Goal: Task Accomplishment & Management: Use online tool/utility

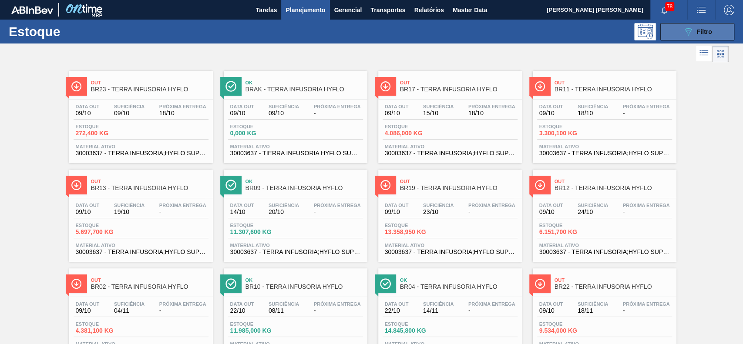
click at [671, 34] on button "089F7B8B-B2A5-4AFE-B5C0-19BA573D28AC Filtro" at bounding box center [697, 31] width 74 height 17
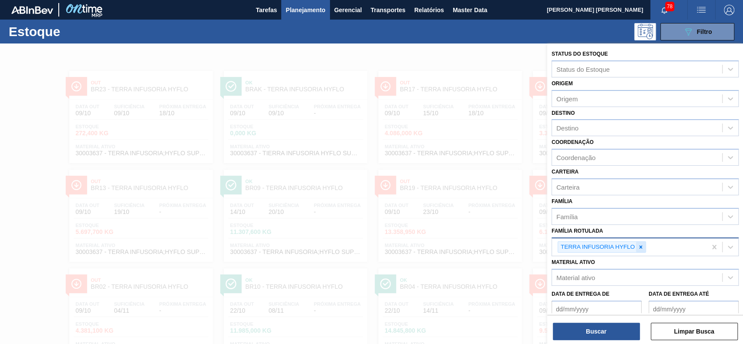
click at [642, 245] on icon at bounding box center [641, 247] width 6 height 6
click at [598, 274] on div "Material ativo" at bounding box center [637, 275] width 170 height 13
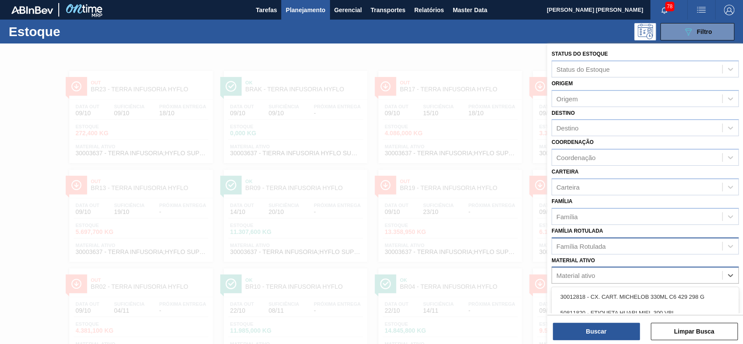
scroll to position [76, 0]
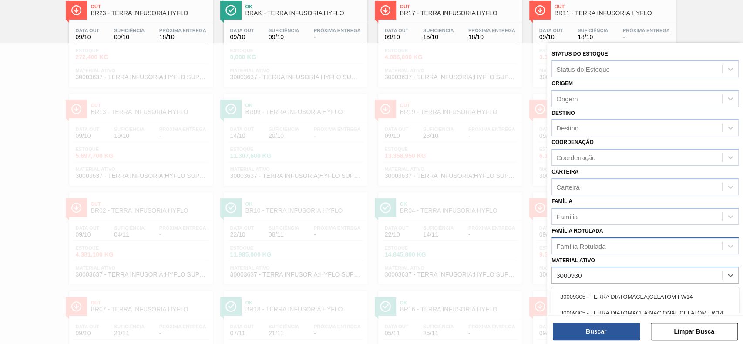
type ativo "30009305"
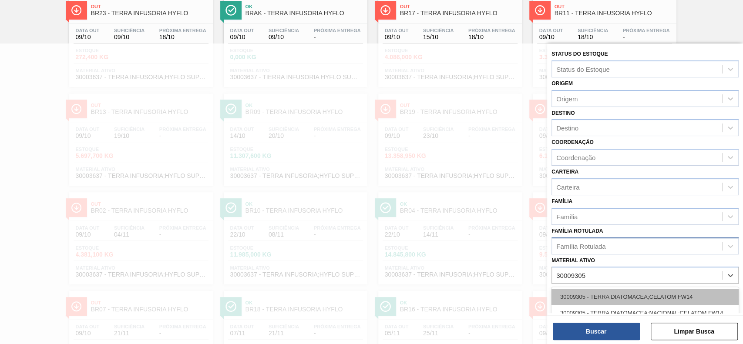
click at [600, 296] on div "30009305 - TERRA DIATOMACEA;CELATOM FW14" at bounding box center [644, 297] width 187 height 16
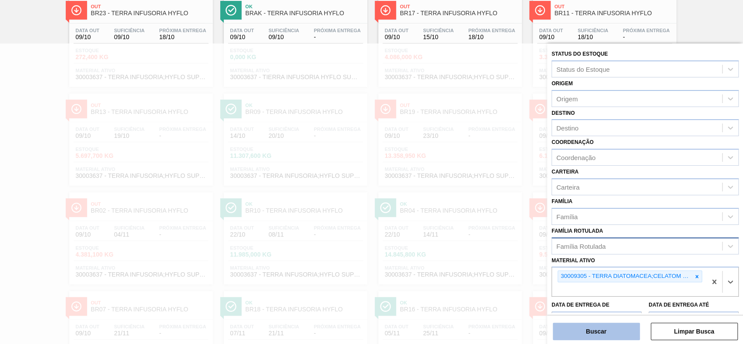
click at [593, 328] on button "Buscar" at bounding box center [596, 331] width 87 height 17
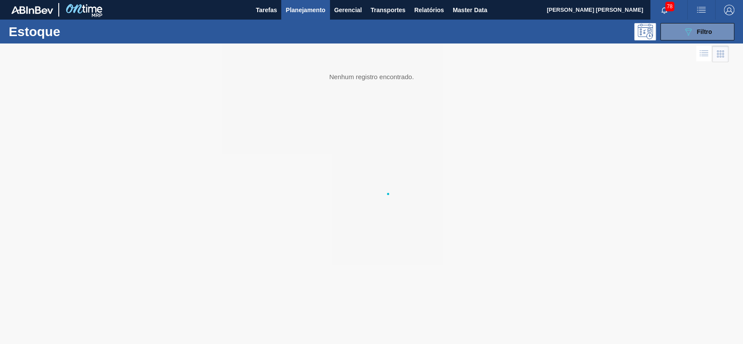
scroll to position [0, 0]
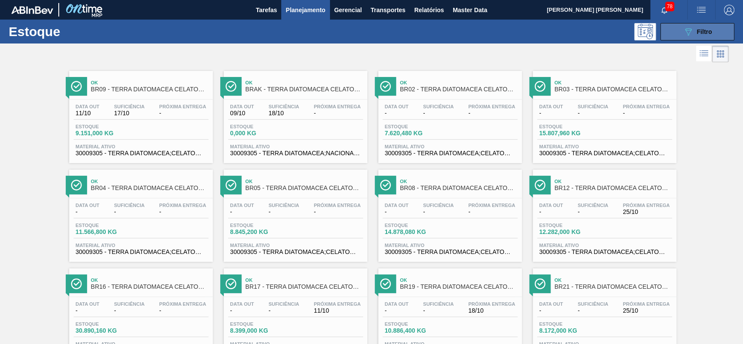
click at [679, 27] on button "089F7B8B-B2A5-4AFE-B5C0-19BA573D28AC Filtro" at bounding box center [697, 31] width 74 height 17
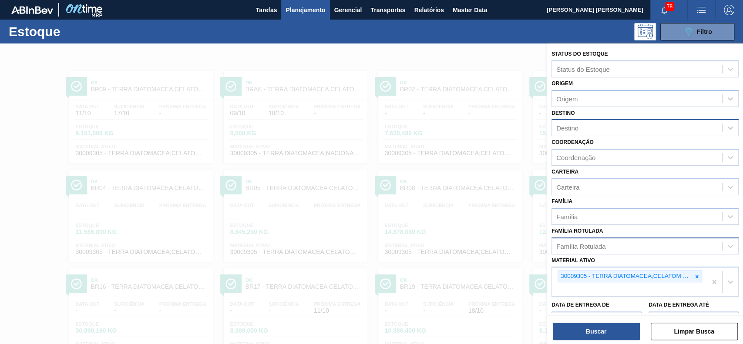
click at [611, 126] on div "Destino" at bounding box center [637, 128] width 170 height 13
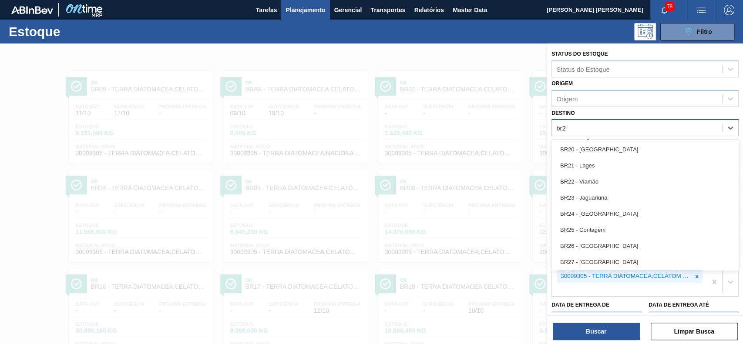
type input "br26"
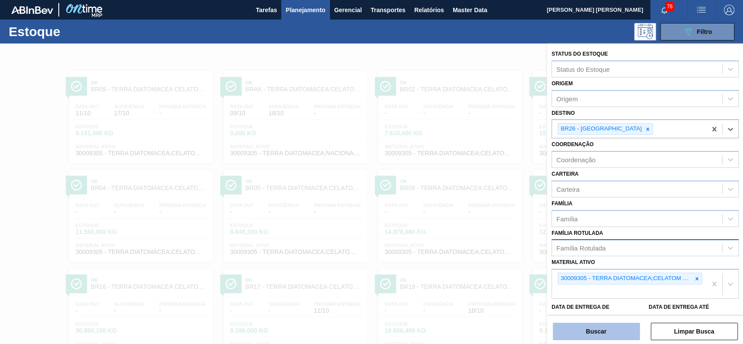
click at [595, 326] on button "Buscar" at bounding box center [596, 331] width 87 height 17
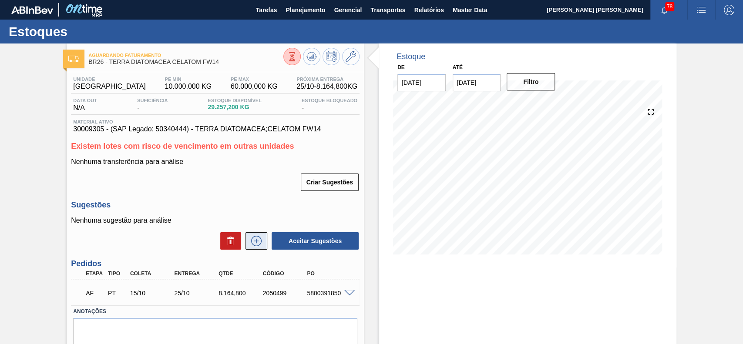
click at [259, 249] on button at bounding box center [256, 240] width 22 height 17
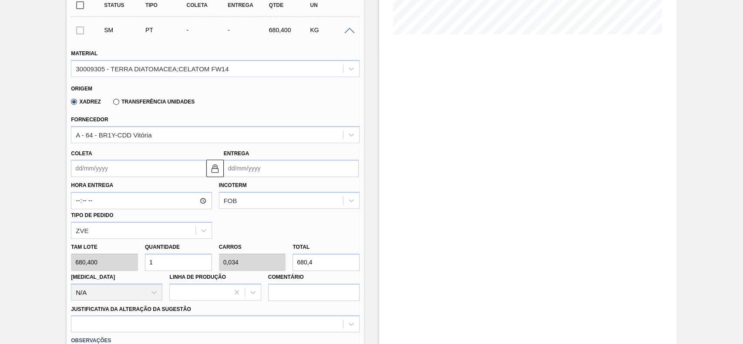
scroll to position [232, 0]
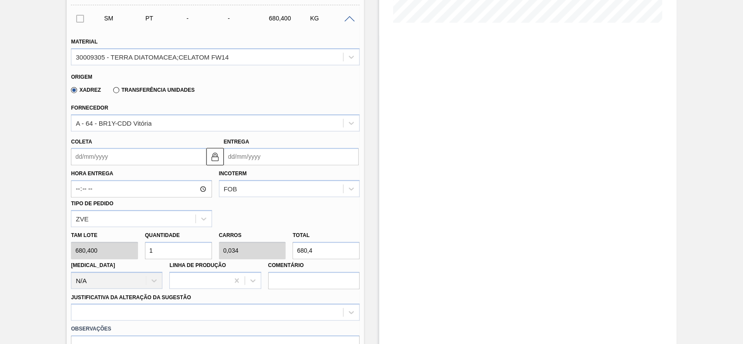
click at [132, 155] on input "Coleta" at bounding box center [138, 156] width 135 height 17
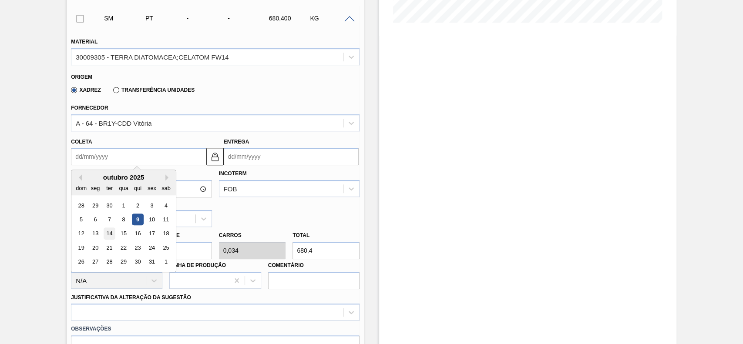
click at [108, 234] on div "14" at bounding box center [110, 234] width 12 height 12
type input "14/10/2025"
type input "24/10/2025"
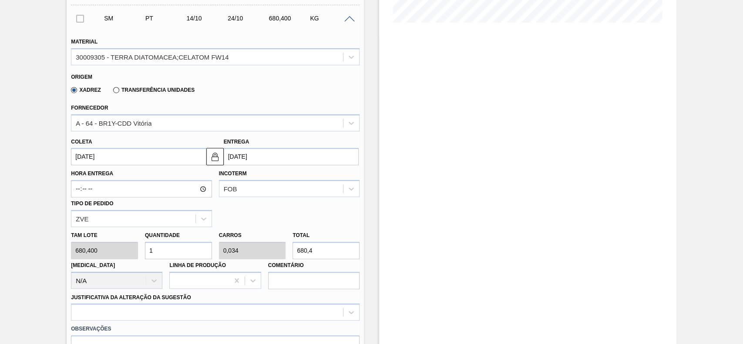
click at [321, 242] on div "Total 680,4" at bounding box center [325, 244] width 67 height 30
click at [322, 249] on input "680,4" at bounding box center [325, 250] width 67 height 17
type input "0,003"
type input "0"
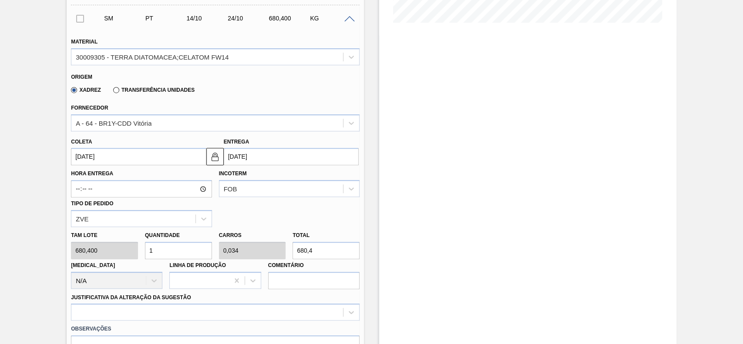
type input "2"
type input "0,029"
type input "0,001"
type input "20"
type input "0,298"
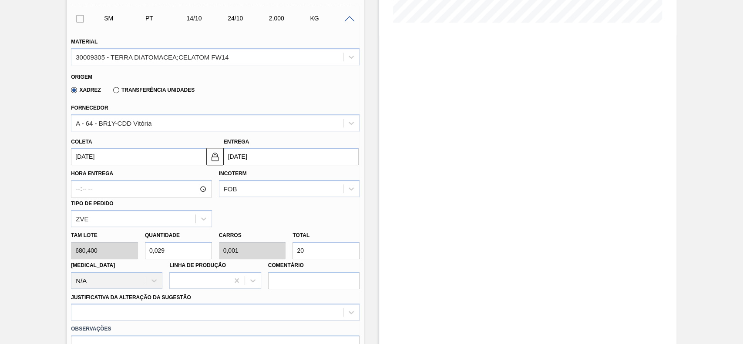
type input "0,01"
type input "203"
type input "2,997"
type input "0,102"
type input "2.039,"
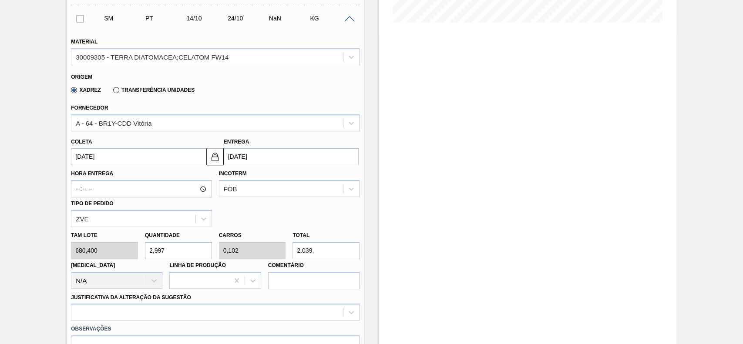
type input "2,998"
type input "2.039,56"
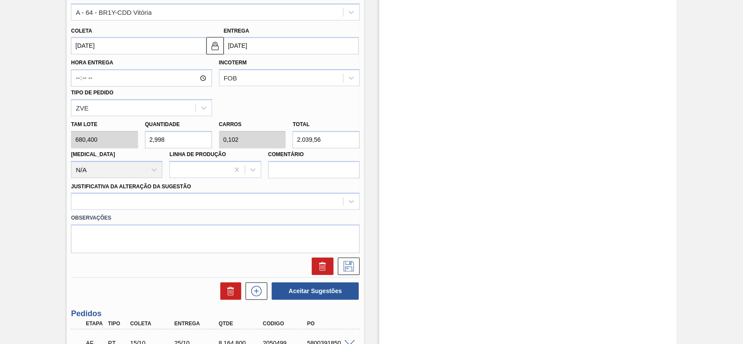
scroll to position [348, 0]
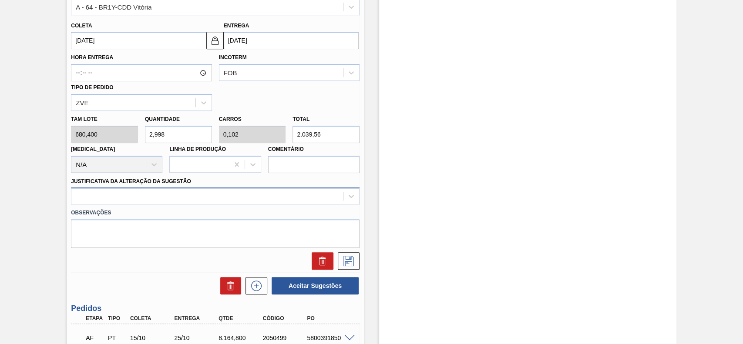
click at [166, 204] on div at bounding box center [215, 196] width 289 height 17
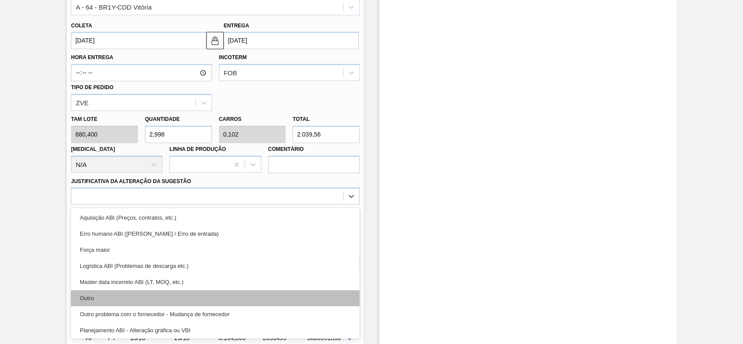
click at [108, 291] on div "Outro" at bounding box center [215, 298] width 289 height 16
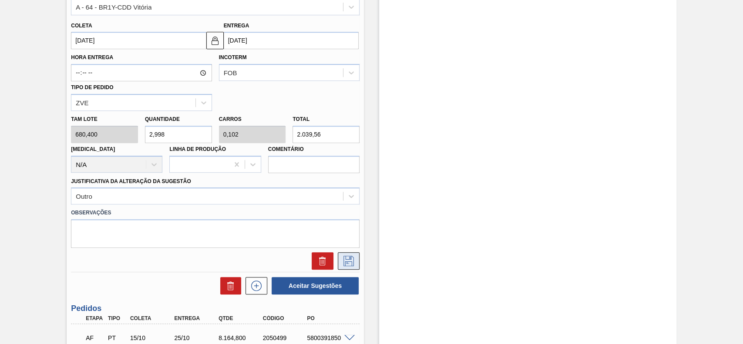
click at [349, 261] on icon at bounding box center [349, 261] width 14 height 10
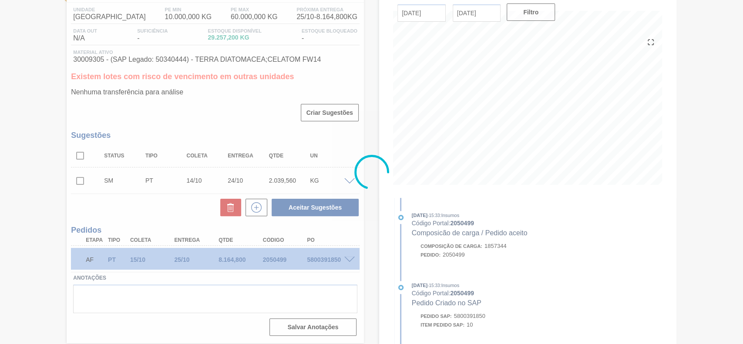
scroll to position [69, 0]
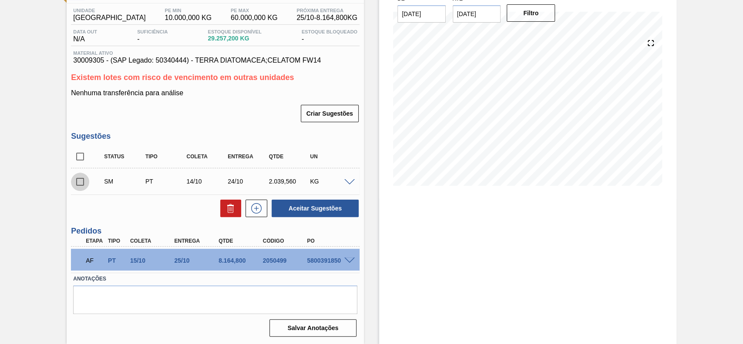
click at [77, 181] on input "checkbox" at bounding box center [80, 182] width 18 height 18
click at [330, 212] on button "Aceitar Sugestões" at bounding box center [315, 208] width 87 height 17
checkbox input "false"
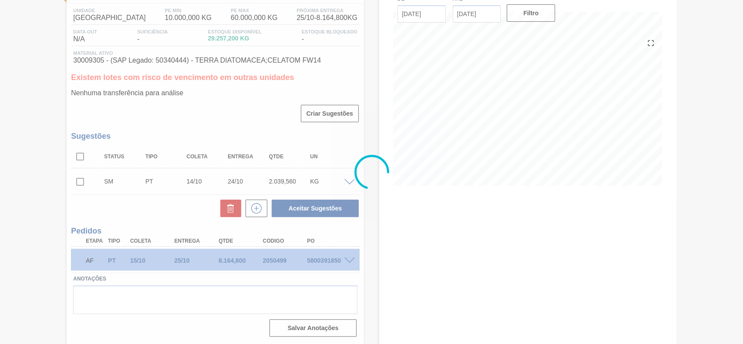
scroll to position [59, 0]
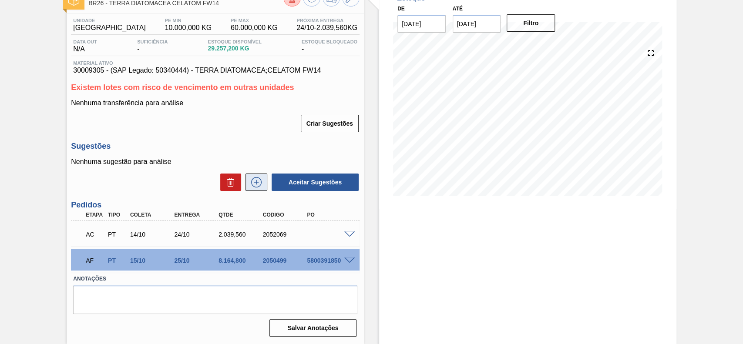
click at [254, 177] on button at bounding box center [256, 182] width 22 height 17
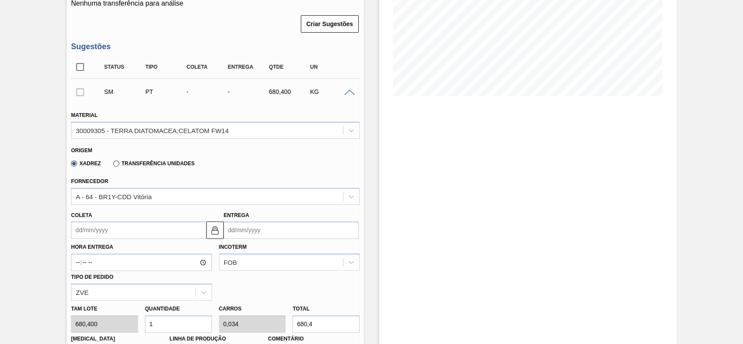
scroll to position [175, 0]
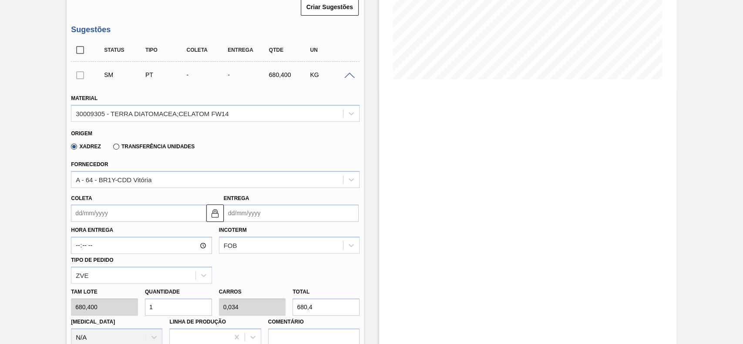
click at [134, 213] on input "Coleta" at bounding box center [138, 213] width 135 height 17
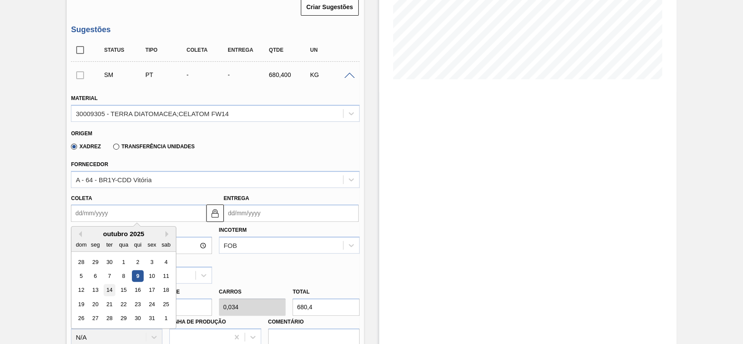
click at [107, 292] on div "14" at bounding box center [110, 291] width 12 height 12
type input "14/10/2025"
type input "24/10/2025"
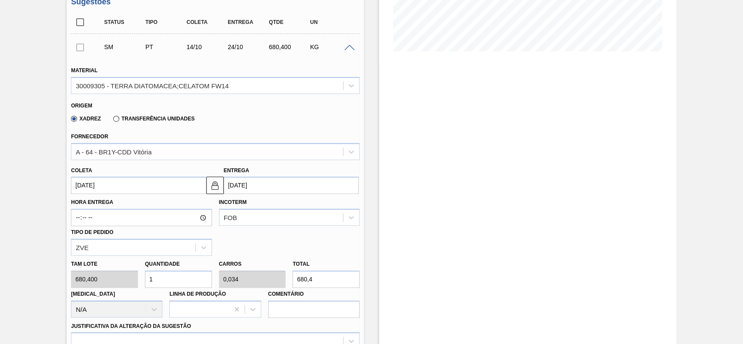
scroll to position [292, 0]
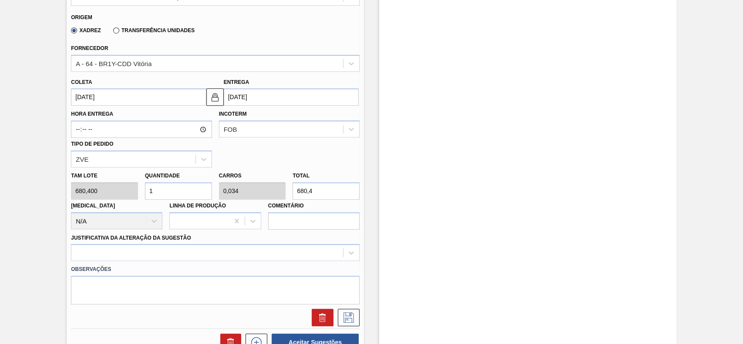
click at [333, 185] on input "680,4" at bounding box center [325, 190] width 67 height 17
type input "0,001"
type input "0"
type input "1,"
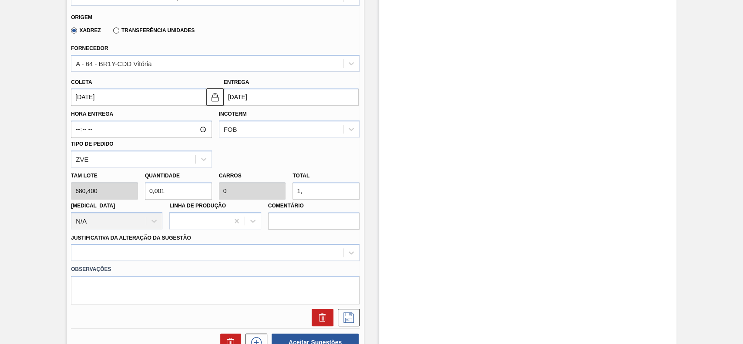
type input "0,002"
type input "1,64"
click at [220, 270] on label "Observações" at bounding box center [215, 269] width 289 height 13
click at [210, 261] on div at bounding box center [215, 252] width 289 height 17
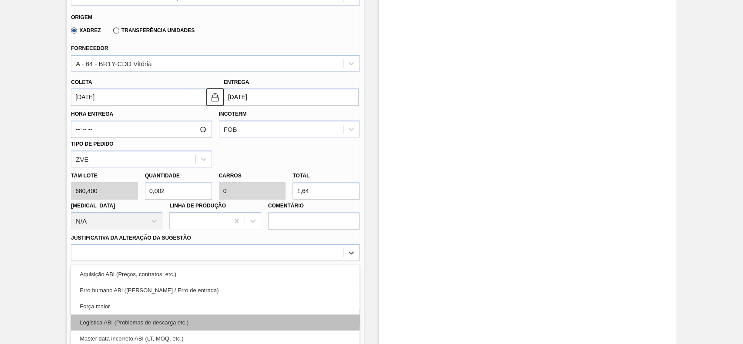
scroll to position [346, 0]
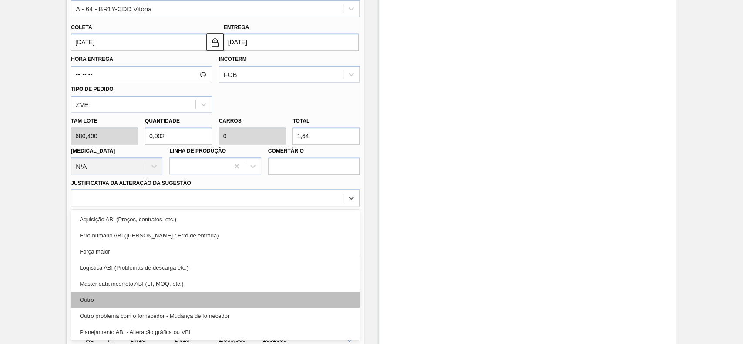
click at [153, 299] on div "Outro" at bounding box center [215, 300] width 289 height 16
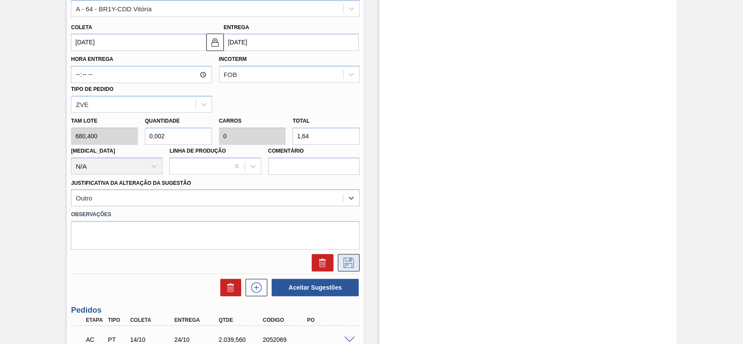
click at [344, 265] on icon at bounding box center [349, 263] width 14 height 10
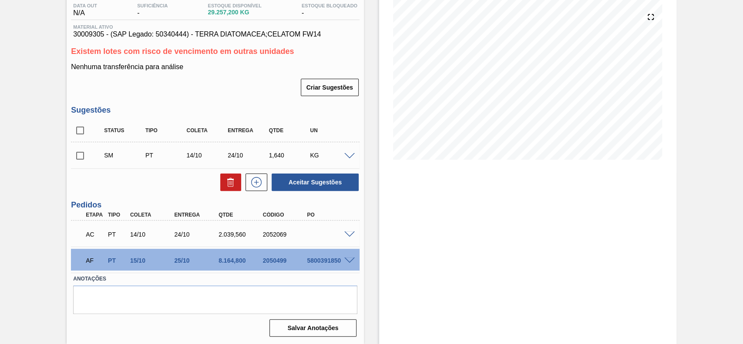
scroll to position [95, 0]
click at [71, 162] on input "checkbox" at bounding box center [80, 156] width 18 height 18
click at [331, 179] on button "Aceitar Sugestões" at bounding box center [315, 182] width 87 height 17
checkbox input "false"
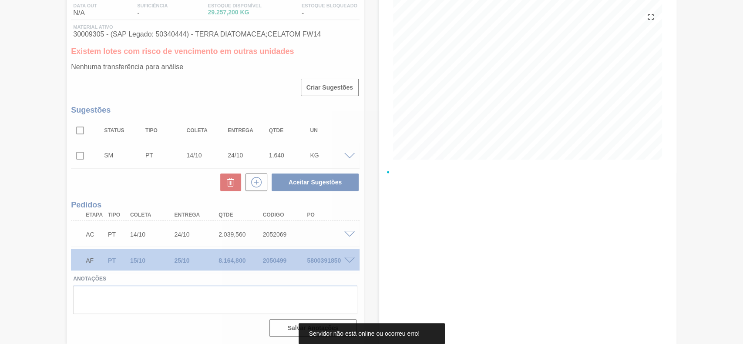
scroll to position [85, 0]
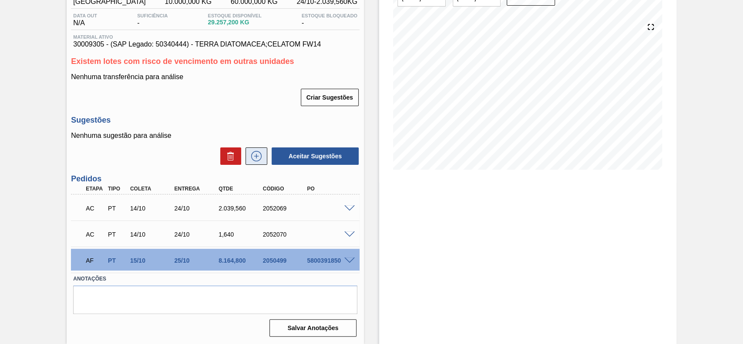
click at [259, 158] on icon at bounding box center [256, 156] width 14 height 10
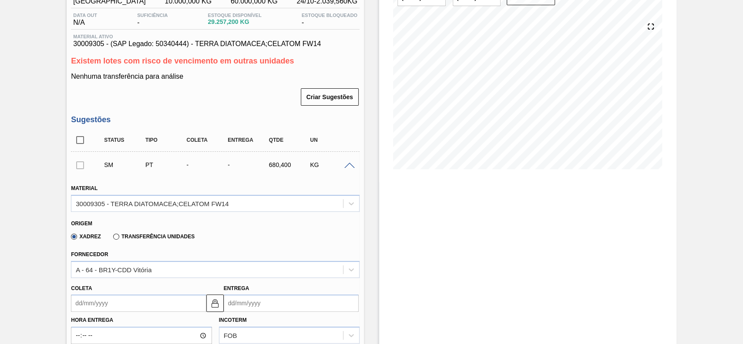
click at [128, 296] on input "Coleta" at bounding box center [138, 303] width 135 height 17
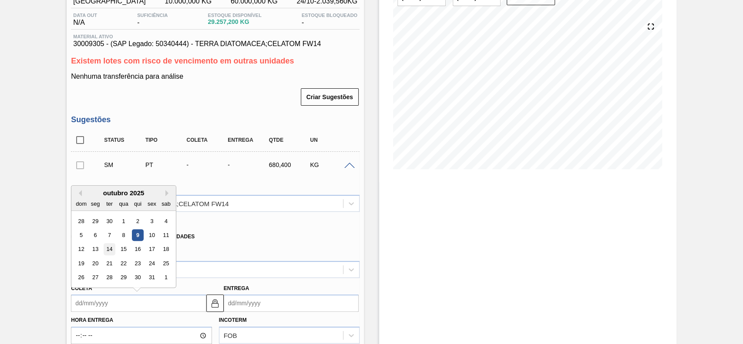
click at [111, 249] on div "14" at bounding box center [110, 250] width 12 height 12
type input "14/10/2025"
type input "24/10/2025"
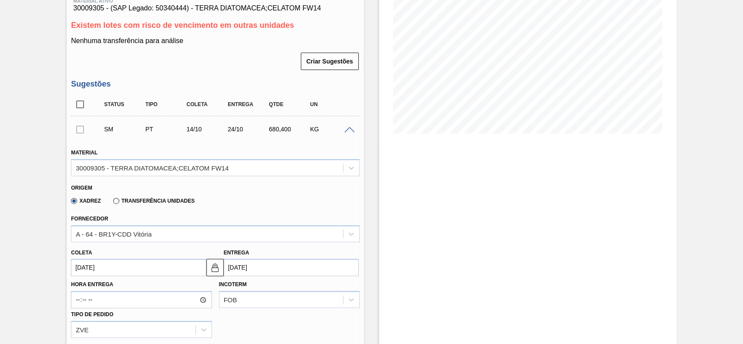
scroll to position [202, 0]
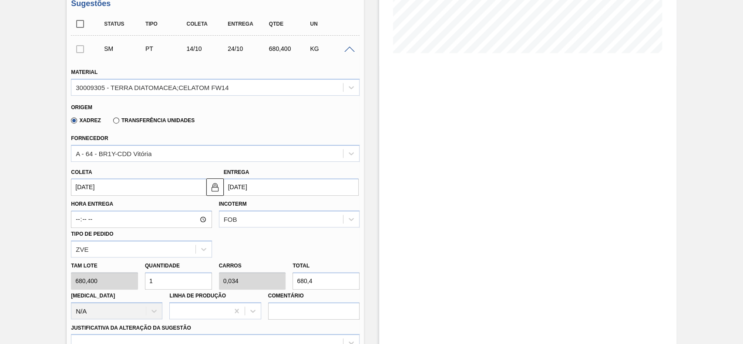
click at [329, 277] on input "680,4" at bounding box center [325, 280] width 67 height 17
type input "0,004"
type input "0"
type input "3"
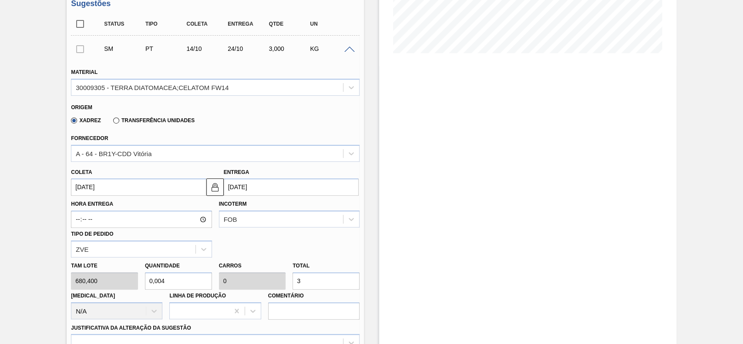
type input "0,049"
type input "0,002"
type input "33"
type input "0,489"
type input "0,017"
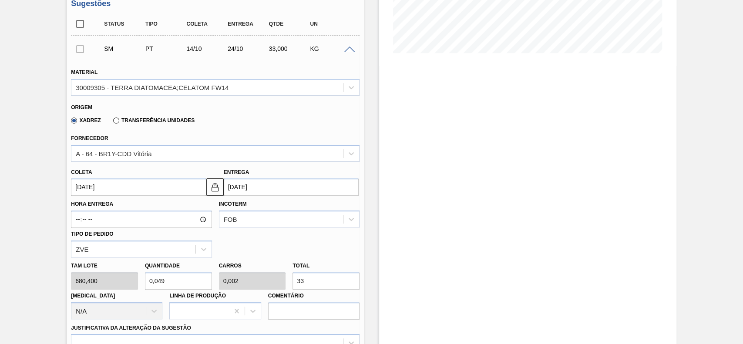
type input "333"
type input "4,897"
type input "0,167"
type input "3.332,"
type input "4,898"
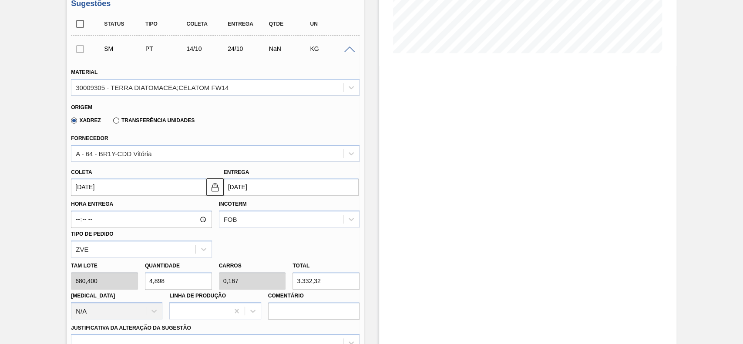
type input "3.332,32"
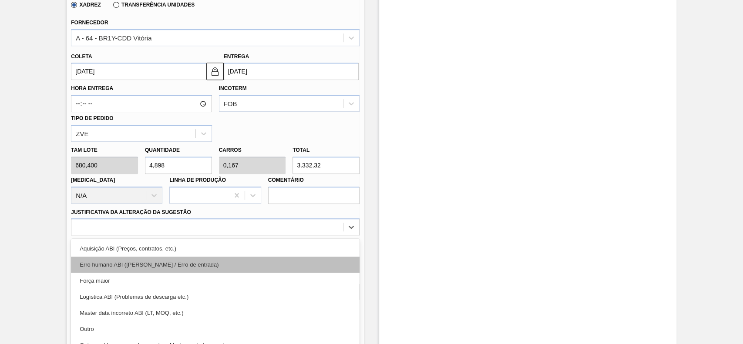
drag, startPoint x: 208, startPoint y: 228, endPoint x: 200, endPoint y: 235, distance: 10.3
click at [207, 228] on div "option Erro humano ABI (Cálculo / Erro de entrada) focused, 2 of 18. 18 results…" at bounding box center [215, 226] width 289 height 17
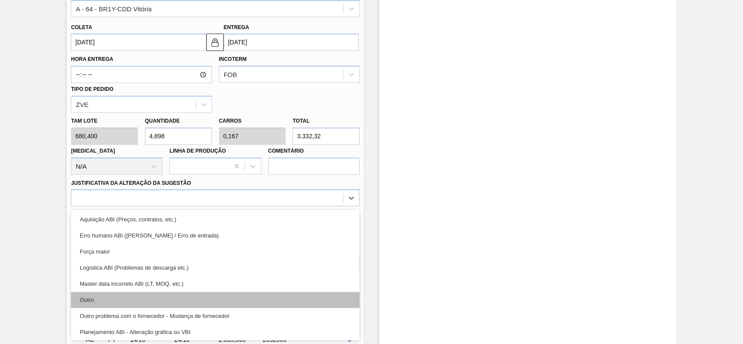
click at [140, 299] on div "Outro" at bounding box center [215, 300] width 289 height 16
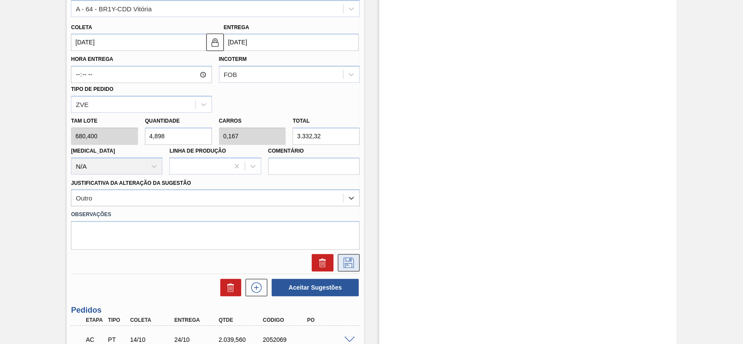
click at [351, 259] on icon at bounding box center [349, 263] width 14 height 10
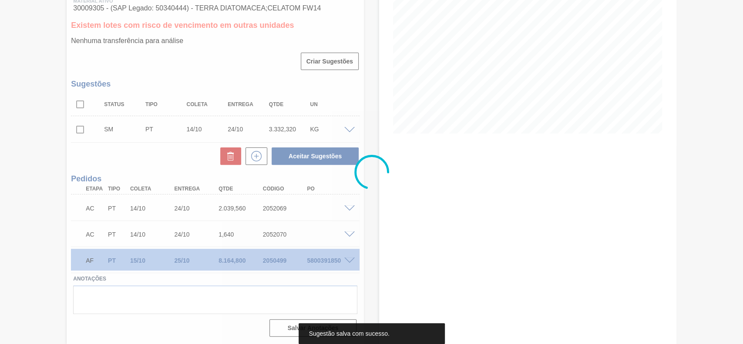
scroll to position [121, 0]
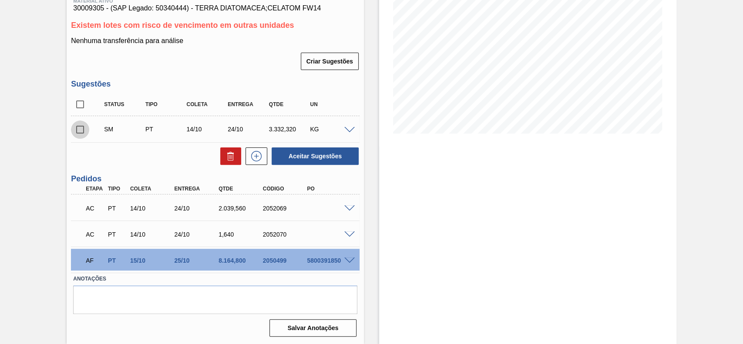
click at [80, 126] on input "checkbox" at bounding box center [80, 130] width 18 height 18
click at [315, 157] on button "Aceitar Sugestões" at bounding box center [315, 156] width 87 height 17
checkbox input "false"
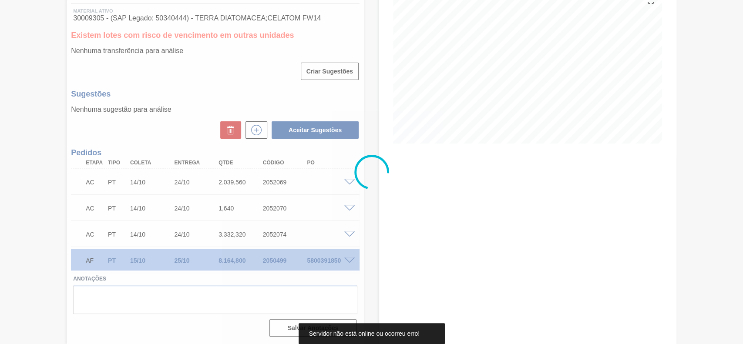
scroll to position [111, 0]
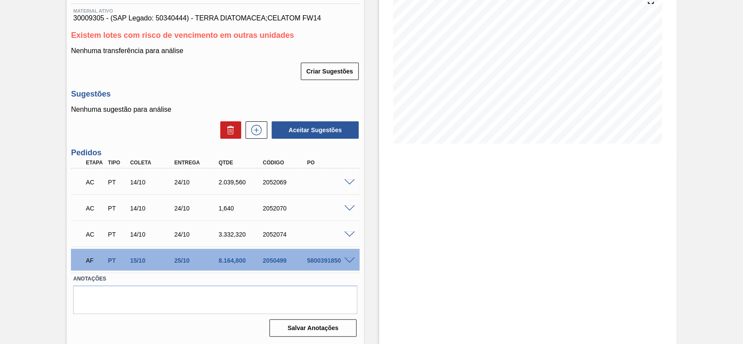
click at [346, 178] on div "AC PT 14/10 24/10 2.039,560 2052069" at bounding box center [215, 182] width 289 height 22
click at [347, 181] on span at bounding box center [349, 182] width 10 height 7
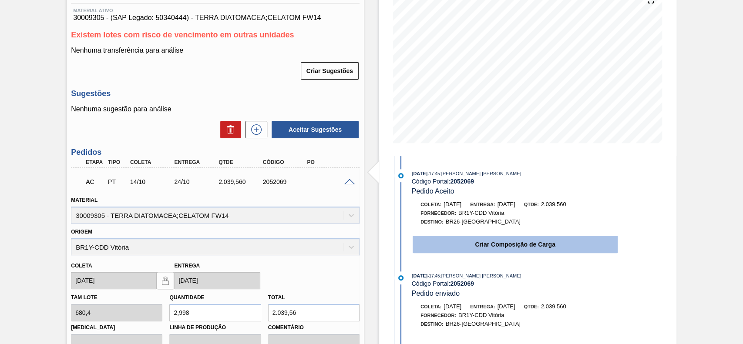
click at [475, 249] on button "Criar Composição de Carga" at bounding box center [515, 244] width 205 height 17
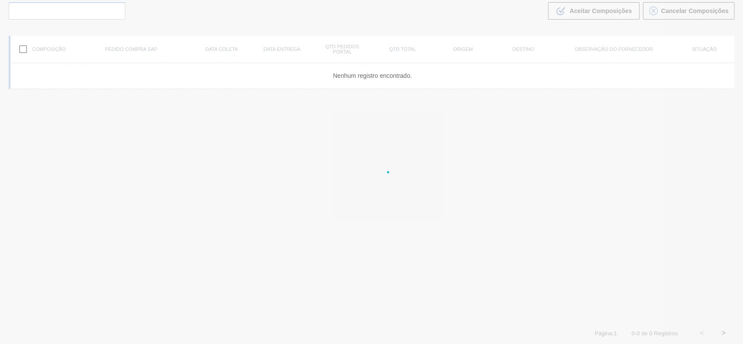
scroll to position [63, 0]
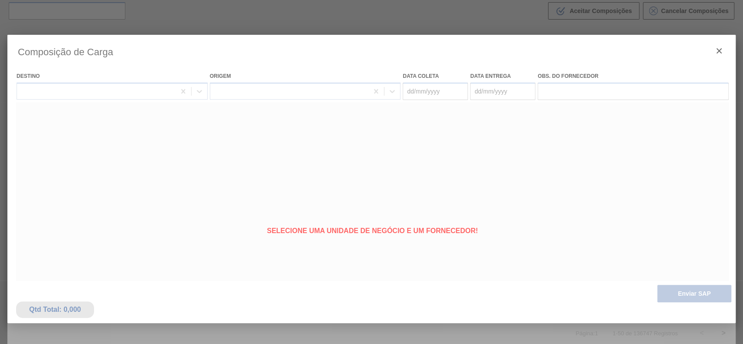
type coleta "14/10/2025"
type Entrega "24/10/2025"
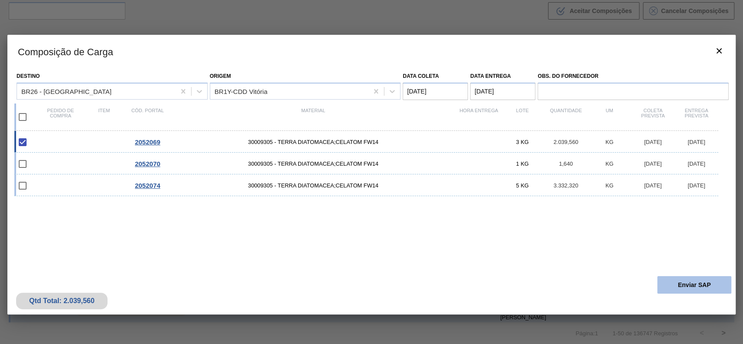
click at [703, 286] on button "Enviar SAP" at bounding box center [694, 284] width 74 height 17
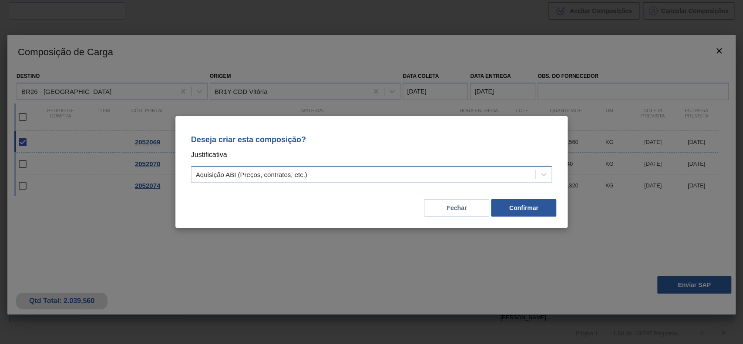
click at [312, 170] on div "Aquisição ABI (Preços, contratos, etc.)" at bounding box center [364, 174] width 344 height 13
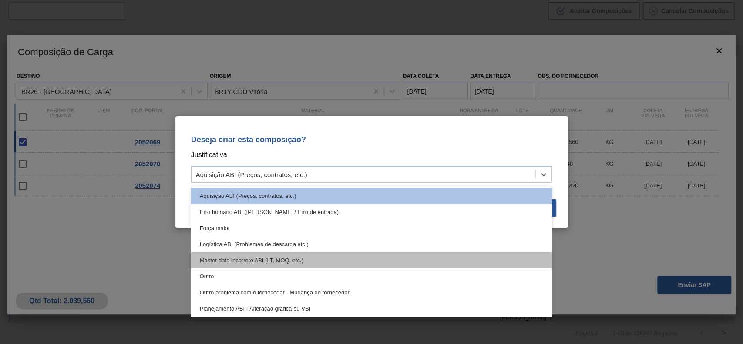
click at [251, 266] on div "Master data incorreto ABI (LT, MOQ, etc.)" at bounding box center [371, 260] width 361 height 16
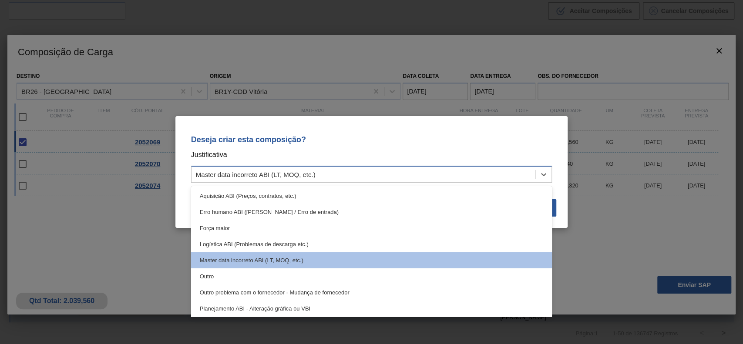
click at [264, 173] on div "Master data incorreto ABI (LT, MOQ, etc.)" at bounding box center [256, 174] width 120 height 7
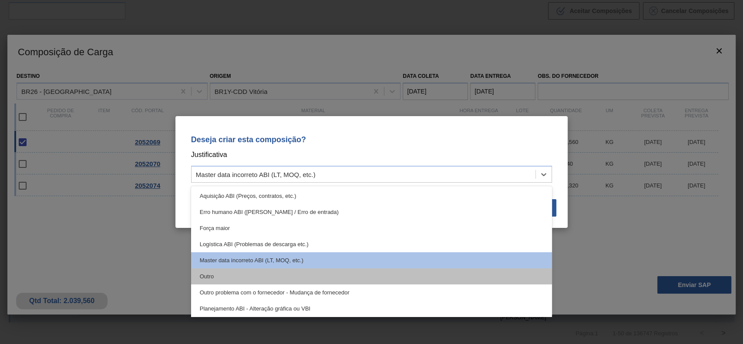
click at [228, 276] on div "Outro" at bounding box center [371, 277] width 361 height 16
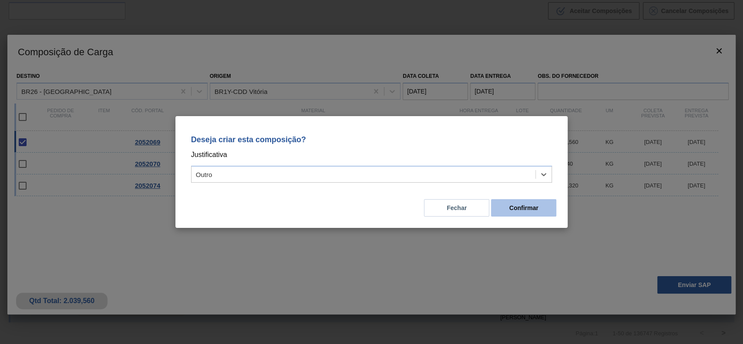
click at [530, 212] on button "Confirmar" at bounding box center [523, 207] width 65 height 17
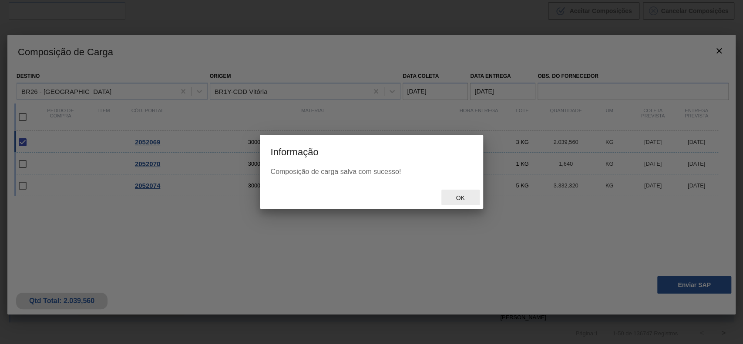
click at [454, 197] on span "Ok" at bounding box center [460, 198] width 23 height 7
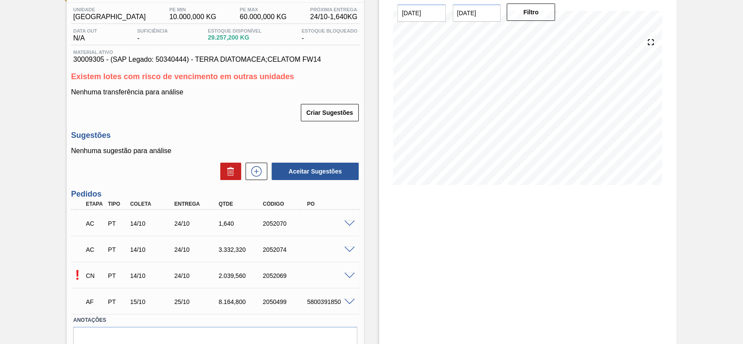
scroll to position [111, 0]
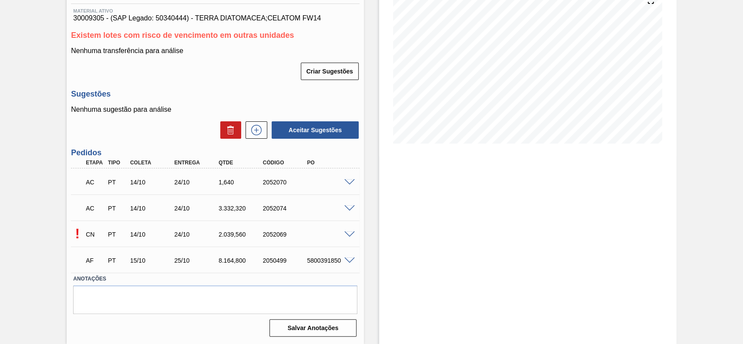
click at [346, 207] on span at bounding box center [349, 208] width 10 height 7
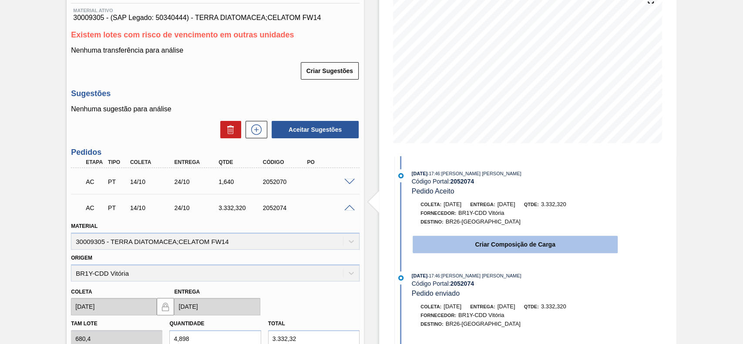
click at [480, 246] on button "Criar Composição de Carga" at bounding box center [515, 244] width 205 height 17
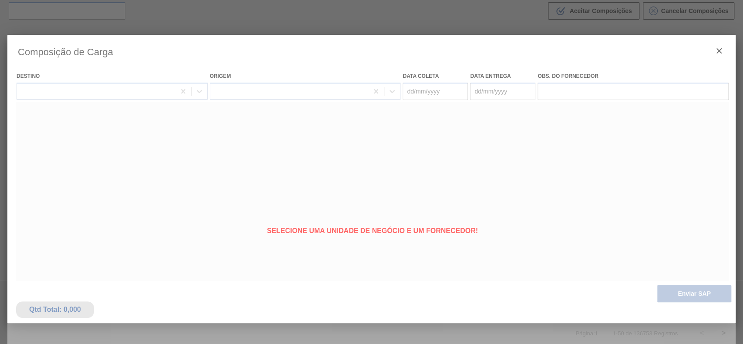
type coleta "14/10/2025"
type Entrega "24/10/2025"
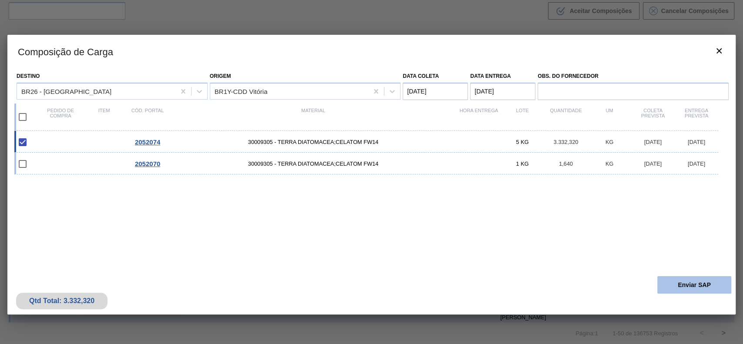
click at [679, 279] on button "Enviar SAP" at bounding box center [694, 284] width 74 height 17
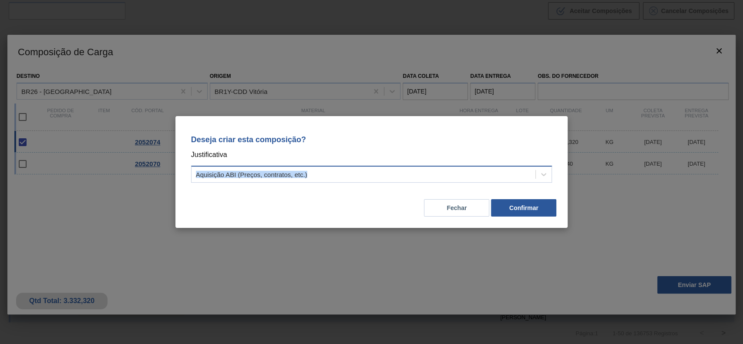
drag, startPoint x: 285, startPoint y: 159, endPoint x: 289, endPoint y: 177, distance: 18.1
click at [286, 169] on div "Deseja criar esta composição? Justificativa Aquisição ABI (Preços, contratos, e…" at bounding box center [372, 157] width 372 height 61
click at [289, 177] on div "Aquisição ABI (Preços, contratos, etc.)" at bounding box center [251, 174] width 111 height 7
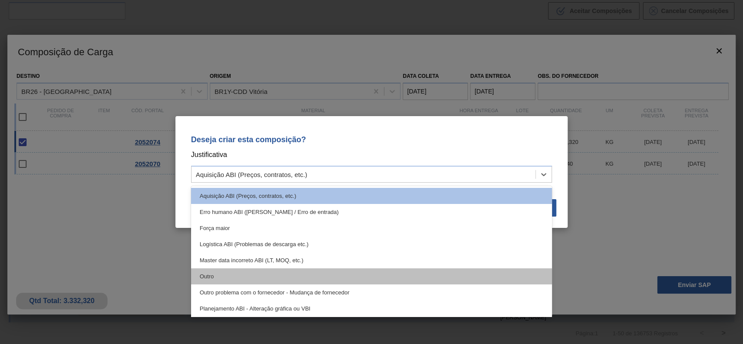
click at [241, 272] on div "Outro" at bounding box center [371, 277] width 361 height 16
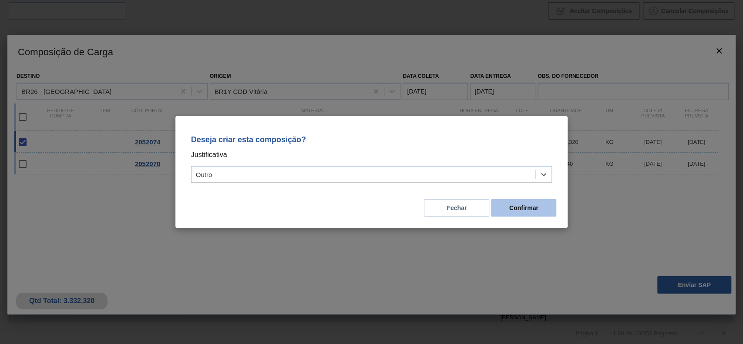
click at [543, 212] on button "Confirmar" at bounding box center [523, 207] width 65 height 17
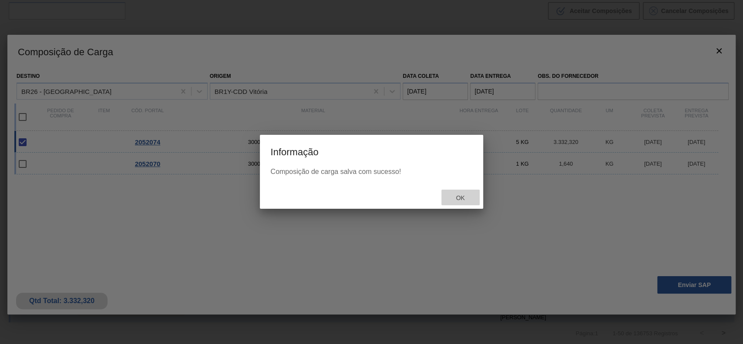
click at [466, 202] on div "Ok" at bounding box center [460, 198] width 38 height 16
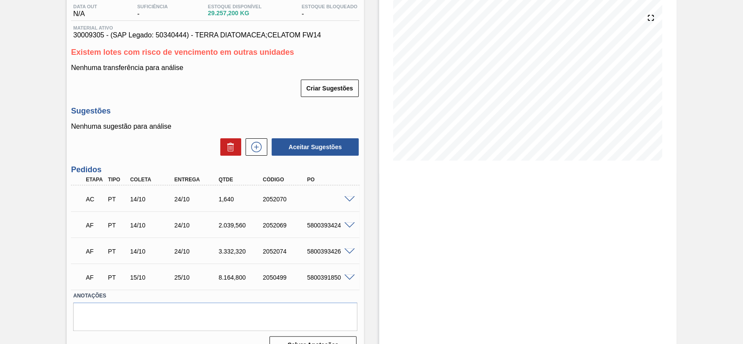
scroll to position [111, 0]
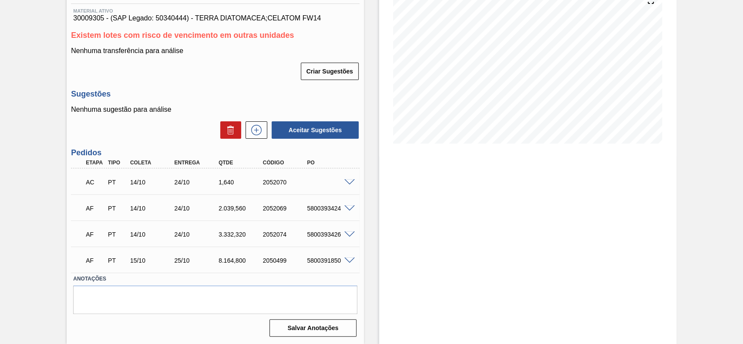
click at [346, 180] on span at bounding box center [349, 182] width 10 height 7
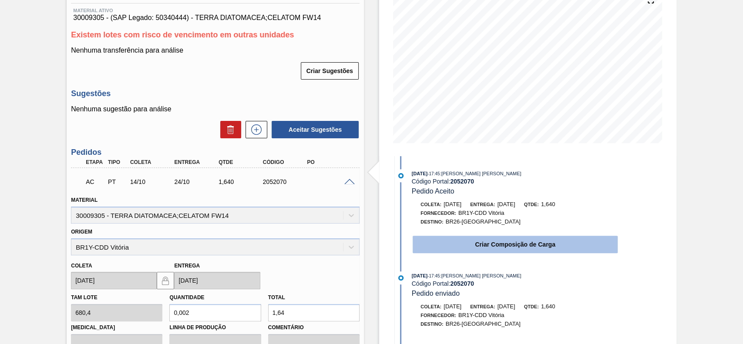
click at [480, 252] on button "Criar Composição de Carga" at bounding box center [515, 244] width 205 height 17
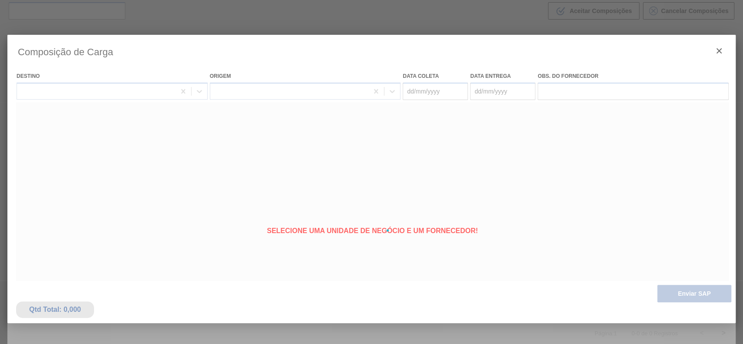
scroll to position [63, 0]
type coleta "14/10/2025"
type Entrega "24/10/2025"
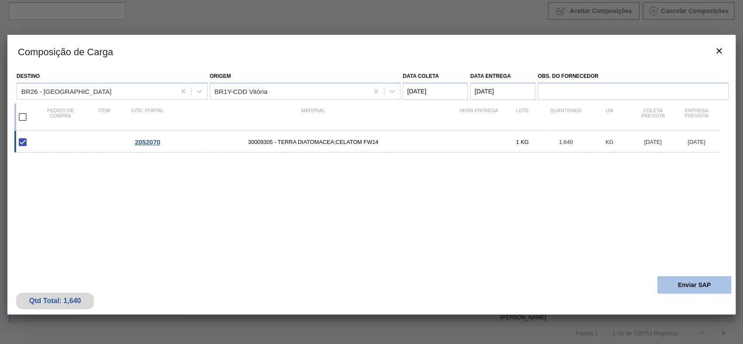
click at [685, 291] on button "Enviar SAP" at bounding box center [694, 284] width 74 height 17
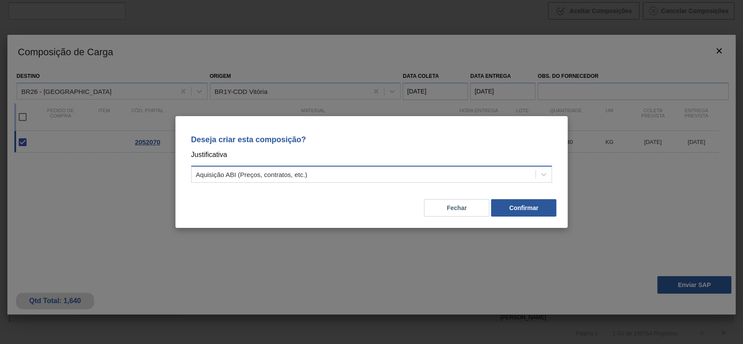
drag, startPoint x: 275, startPoint y: 159, endPoint x: 277, endPoint y: 168, distance: 8.9
click at [275, 164] on div "Deseja criar esta composição? Justificativa Aquisição ABI (Preços, contratos, e…" at bounding box center [372, 157] width 372 height 61
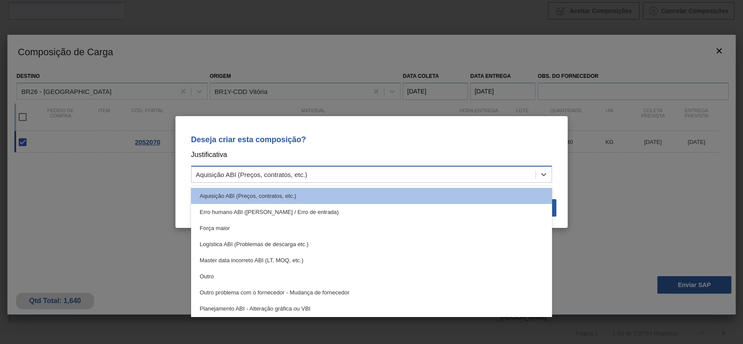
click at [277, 168] on div "Aquisição ABI (Preços, contratos, etc.)" at bounding box center [364, 174] width 344 height 13
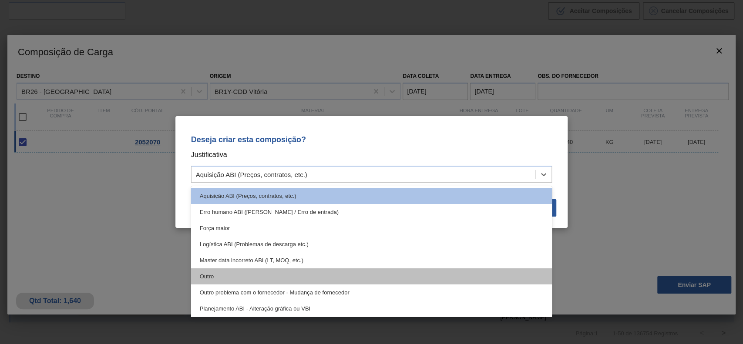
click at [263, 272] on div "Outro" at bounding box center [371, 277] width 361 height 16
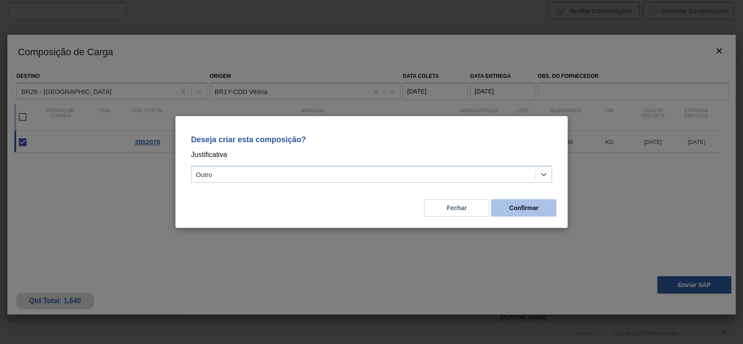
click at [547, 209] on button "Confirmar" at bounding box center [523, 207] width 65 height 17
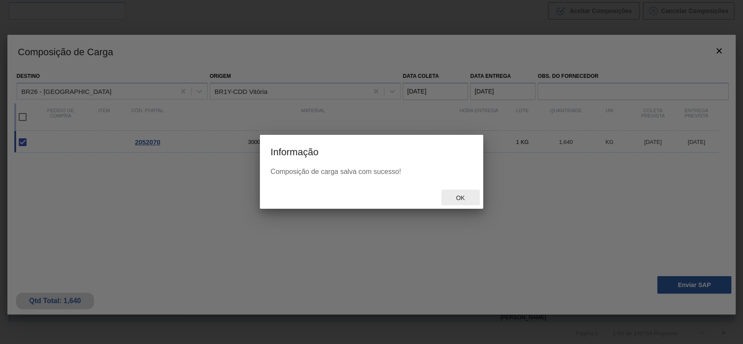
click at [461, 201] on span "Ok" at bounding box center [460, 198] width 23 height 7
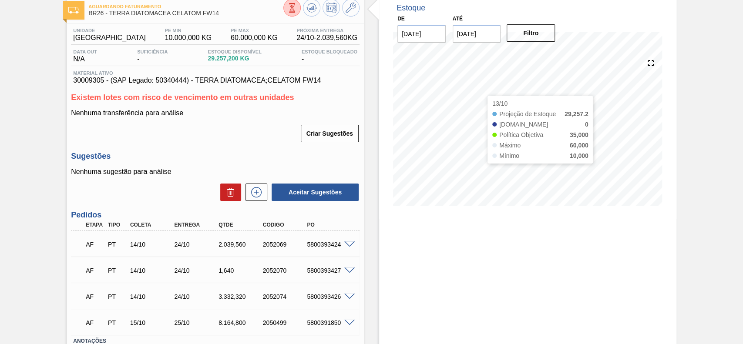
scroll to position [111, 0]
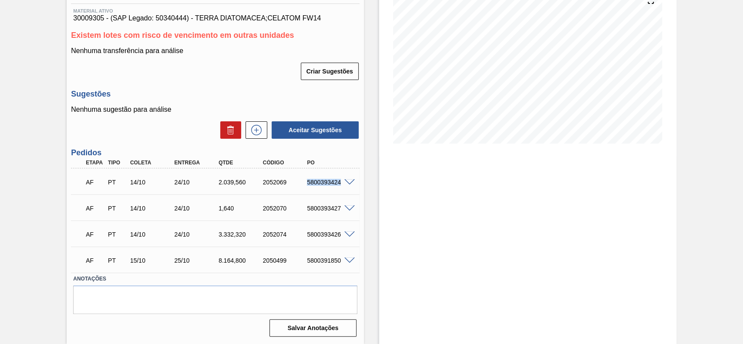
drag, startPoint x: 306, startPoint y: 182, endPoint x: 342, endPoint y: 187, distance: 36.8
click at [342, 187] on div "AF PT 14/10 24/10 2.039,560 2052069 5800393424" at bounding box center [212, 181] width 265 height 17
copy div "5800393424"
drag, startPoint x: 303, startPoint y: 214, endPoint x: 344, endPoint y: 217, distance: 40.6
click at [344, 217] on div "AF PT 14/10 24/10 1,640 2052070 5800393427" at bounding box center [215, 208] width 289 height 22
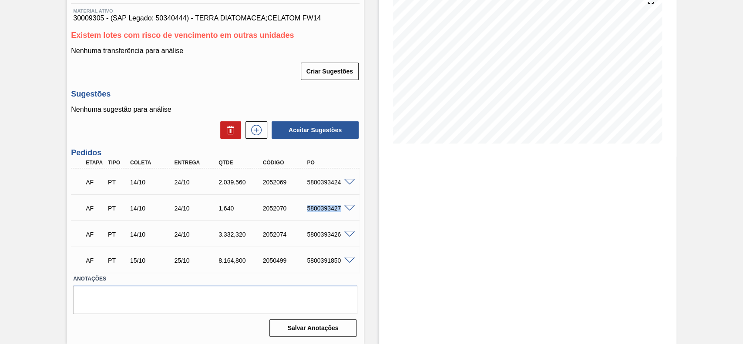
copy div "5800393427"
drag, startPoint x: 307, startPoint y: 238, endPoint x: 340, endPoint y: 244, distance: 33.6
click at [340, 244] on div "AF PT 14/10 24/10 3.332,320 2052074 5800393426" at bounding box center [215, 234] width 289 height 22
copy div "5800393426"
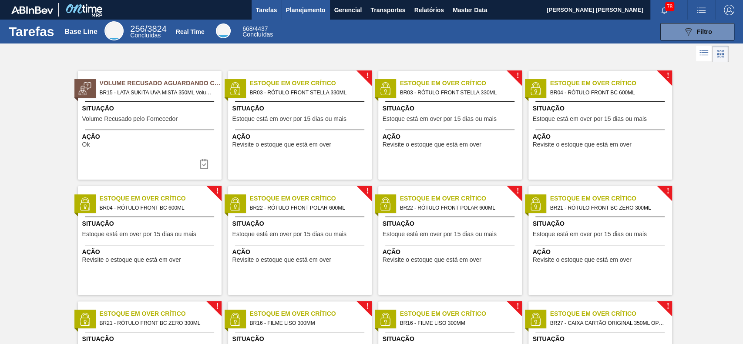
click at [310, 10] on span "Planejamento" at bounding box center [306, 10] width 40 height 10
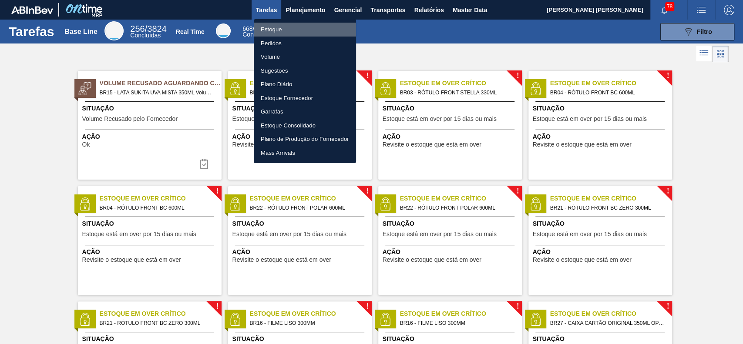
click at [313, 31] on li "Estoque" at bounding box center [305, 30] width 102 height 14
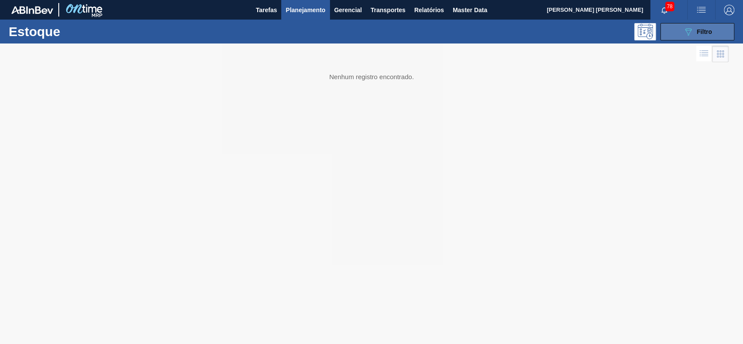
click at [684, 38] on button "089F7B8B-B2A5-4AFE-B5C0-19BA573D28AC Filtro" at bounding box center [697, 31] width 74 height 17
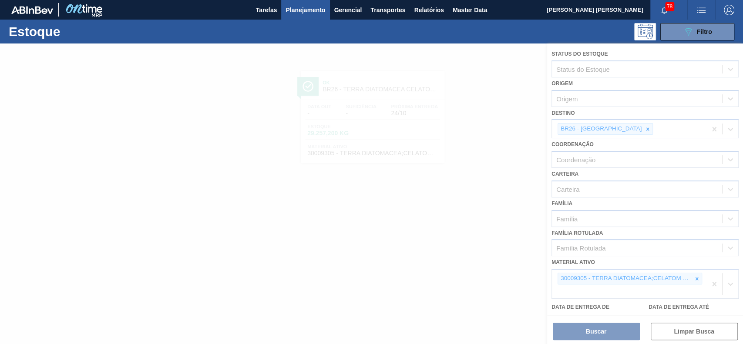
click at [692, 277] on div at bounding box center [371, 194] width 743 height 301
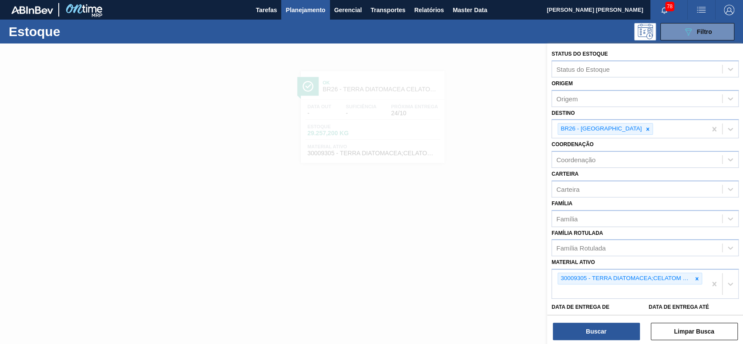
click at [692, 275] on div at bounding box center [697, 278] width 10 height 11
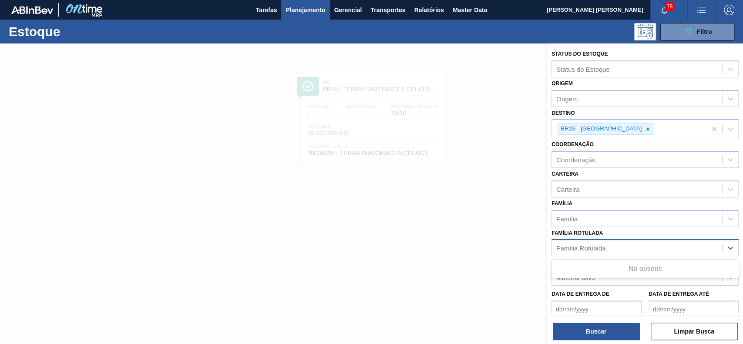
click at [624, 245] on div "Família Rotulada" at bounding box center [637, 248] width 170 height 13
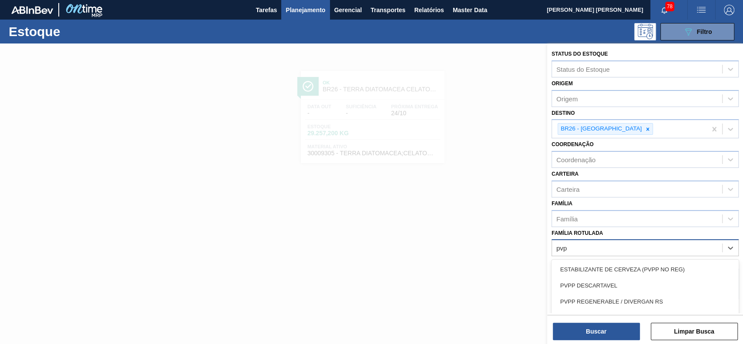
type Rotulada "pvpp"
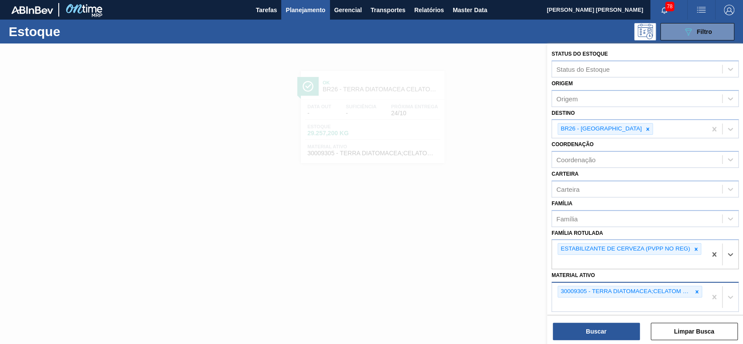
click at [700, 289] on div "30009305 - TERRA DIATOMACEA;CELATOM FW14" at bounding box center [630, 292] width 144 height 12
click at [696, 291] on icon at bounding box center [697, 291] width 3 height 3
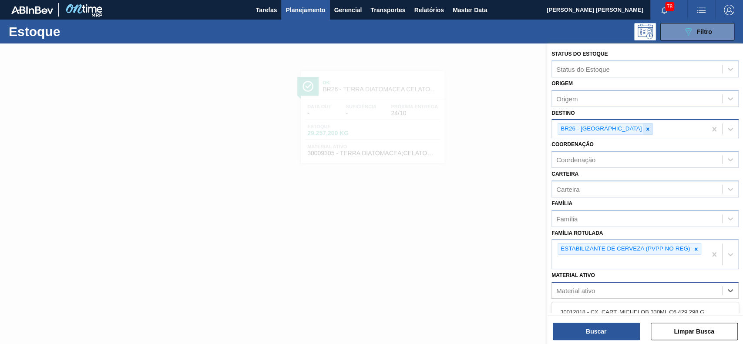
click at [645, 128] on icon at bounding box center [648, 129] width 6 height 6
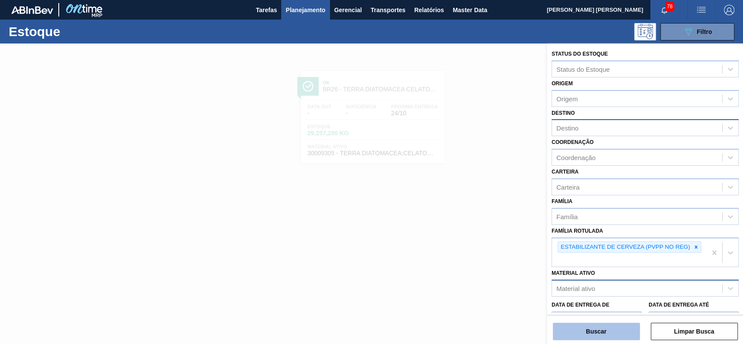
click at [581, 327] on button "Buscar" at bounding box center [596, 331] width 87 height 17
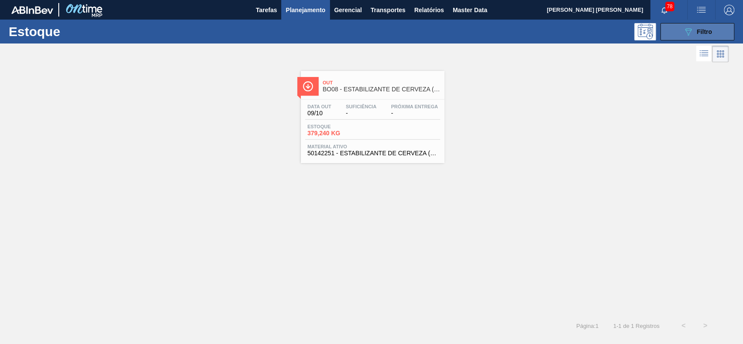
click at [701, 27] on div "089F7B8B-B2A5-4AFE-B5C0-19BA573D28AC Filtro" at bounding box center [697, 32] width 29 height 10
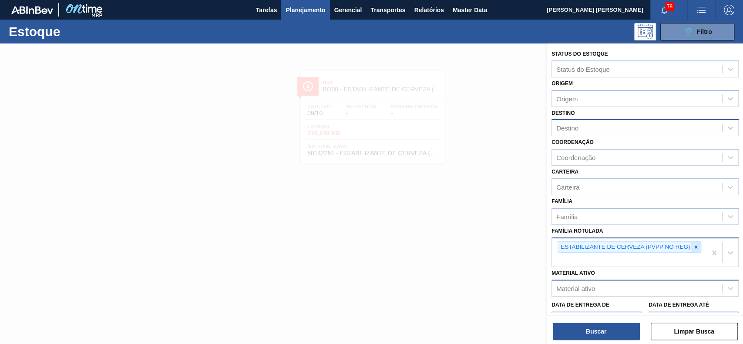
click at [696, 245] on icon at bounding box center [696, 246] width 3 height 3
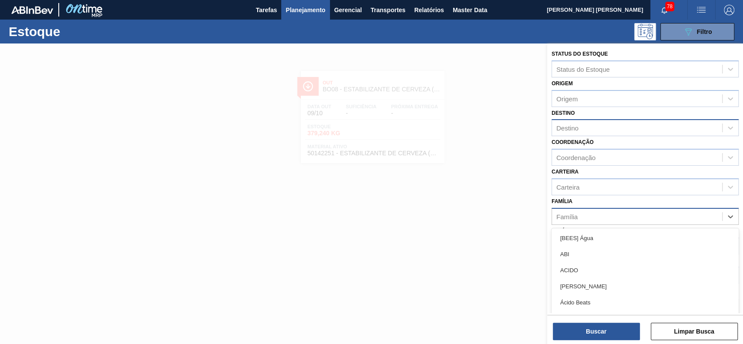
click at [608, 214] on div "Família" at bounding box center [637, 216] width 170 height 13
type input "p"
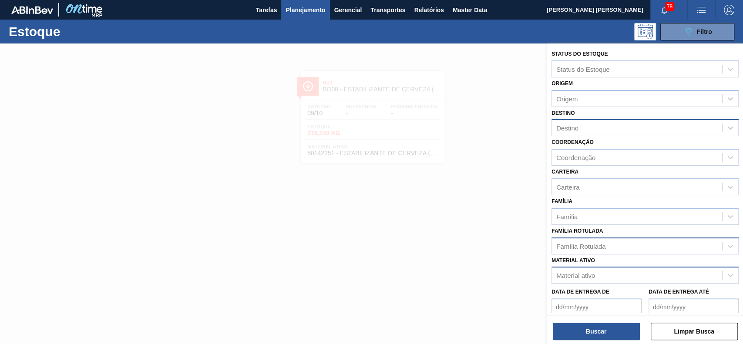
click at [613, 205] on div "Família Família" at bounding box center [644, 210] width 187 height 30
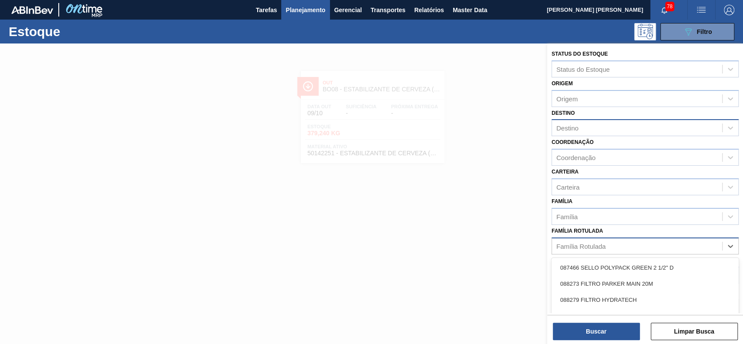
click at [601, 245] on div "Família Rotulada" at bounding box center [580, 245] width 49 height 7
type Rotulada "pvpp de"
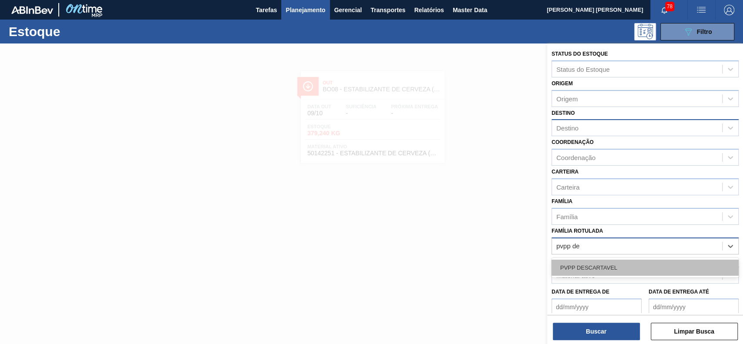
click at [598, 264] on div "PVPP DESCARTAVEL" at bounding box center [644, 268] width 187 height 16
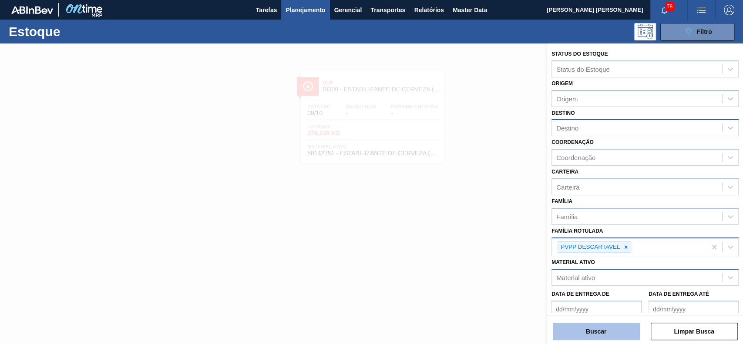
click at [570, 333] on button "Buscar" at bounding box center [596, 331] width 87 height 17
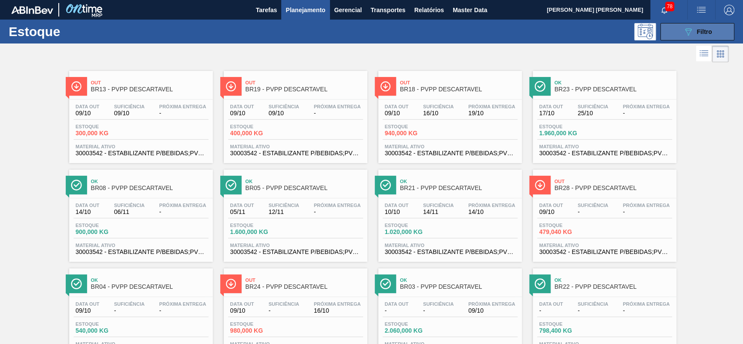
click at [710, 27] on button "089F7B8B-B2A5-4AFE-B5C0-19BA573D28AC Filtro" at bounding box center [697, 31] width 74 height 17
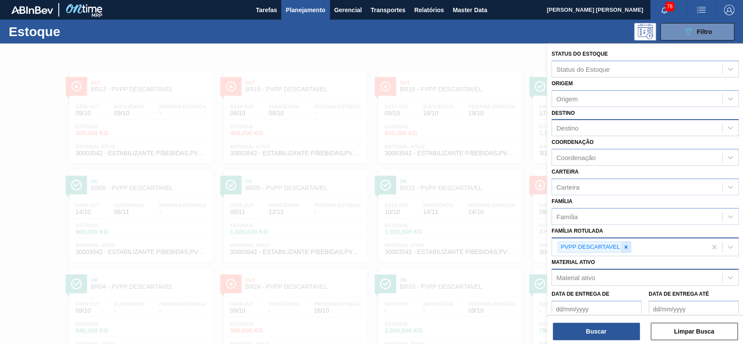
click at [623, 249] on div at bounding box center [626, 247] width 10 height 11
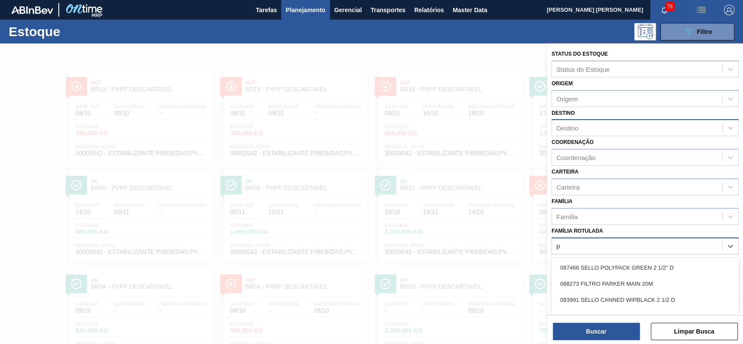
scroll to position [47, 0]
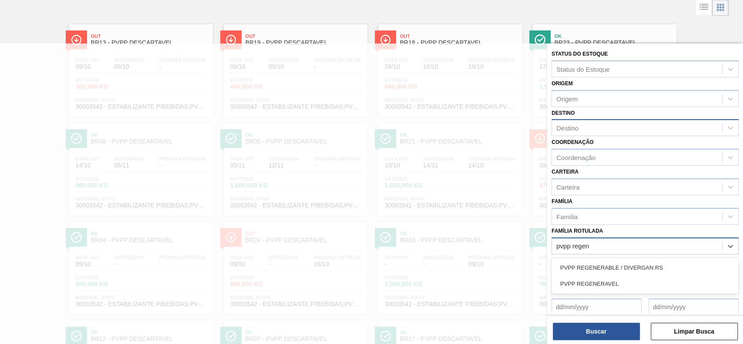
type Rotulada "pvpp regene"
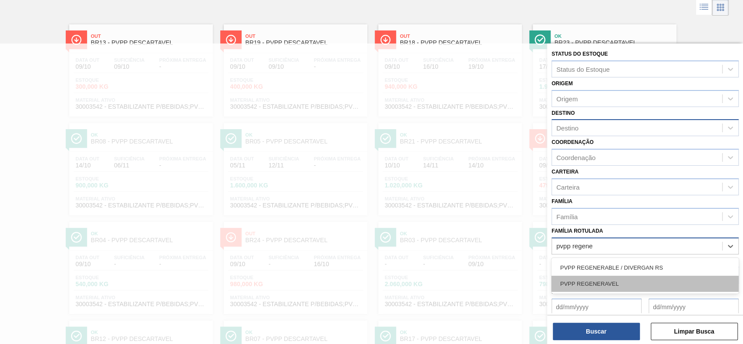
click at [588, 283] on div "PVPP REGENERAVEL" at bounding box center [644, 284] width 187 height 16
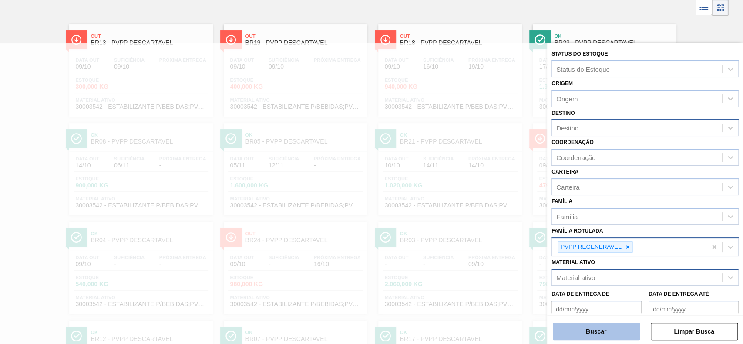
click at [586, 328] on button "Buscar" at bounding box center [596, 331] width 87 height 17
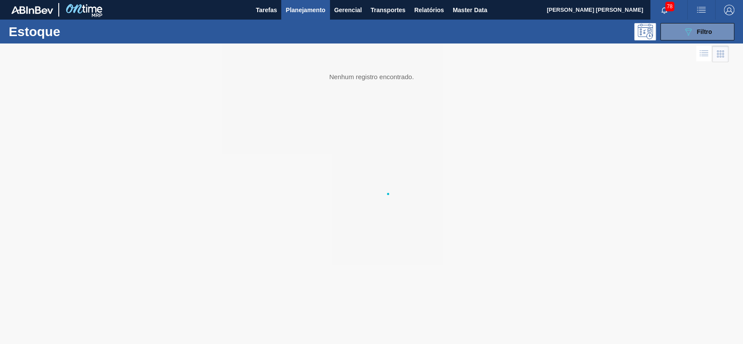
scroll to position [0, 0]
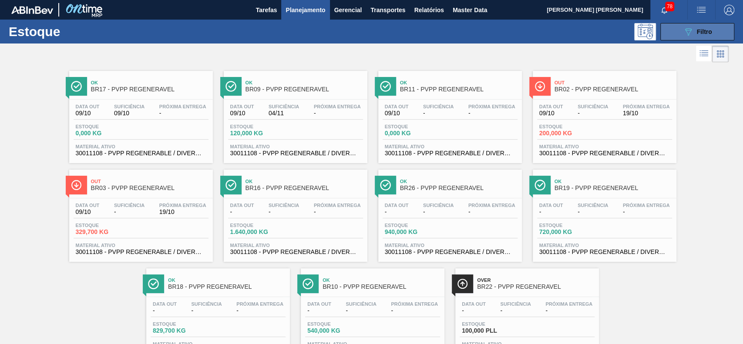
click at [699, 28] on span "Filtro" at bounding box center [704, 31] width 15 height 7
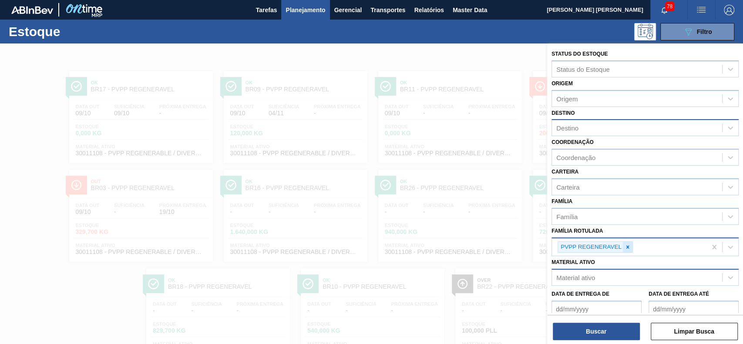
click at [626, 247] on icon at bounding box center [628, 247] width 6 height 6
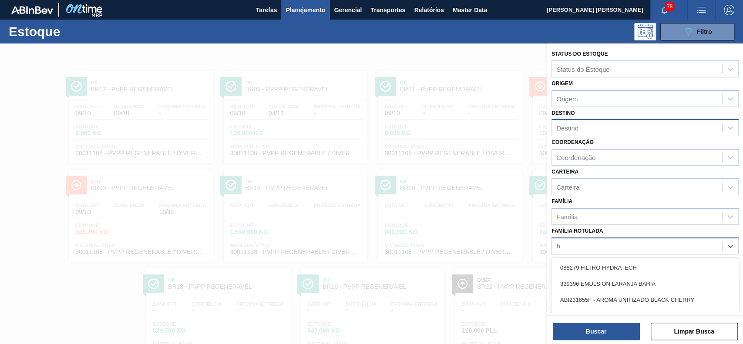
scroll to position [39, 0]
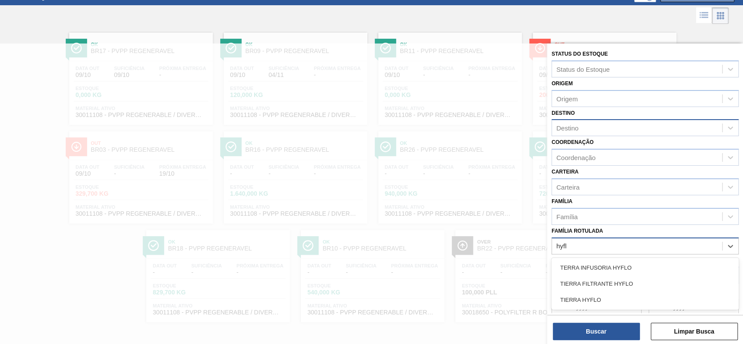
type Rotulada "hyflo"
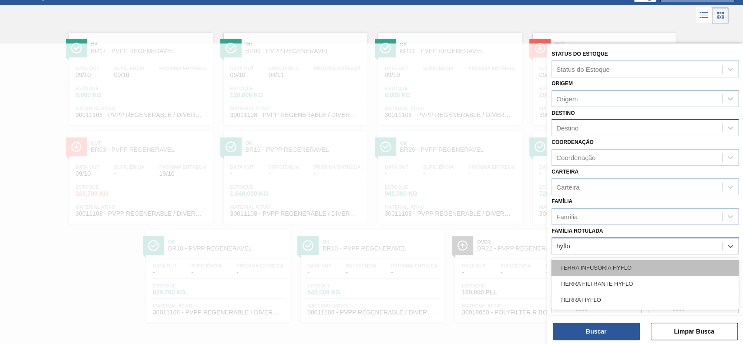
click at [591, 266] on div "TERRA INFUSORIA HYFLO" at bounding box center [644, 268] width 187 height 16
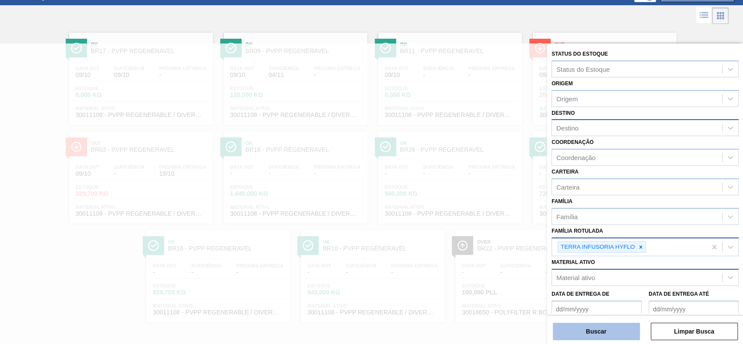
click at [581, 326] on button "Buscar" at bounding box center [596, 331] width 87 height 17
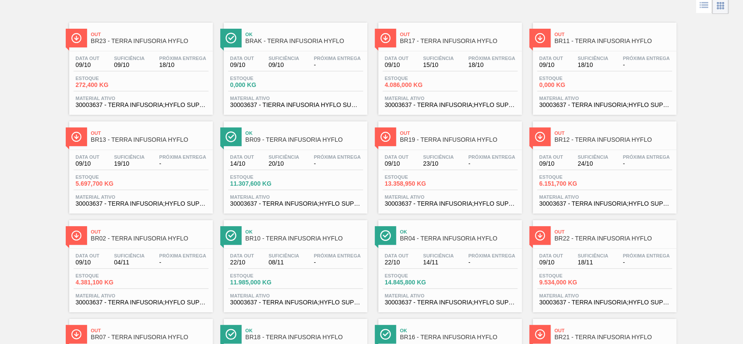
scroll to position [49, 0]
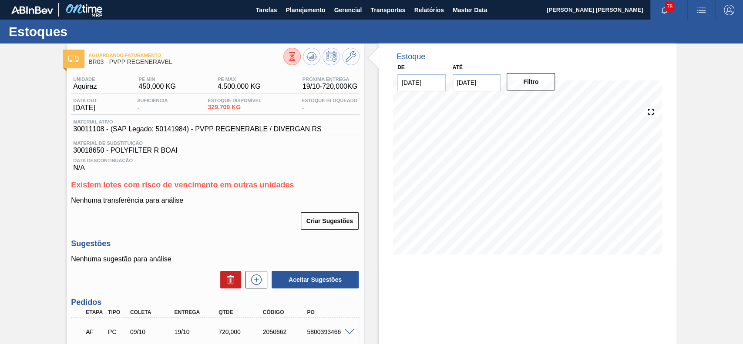
scroll to position [73, 0]
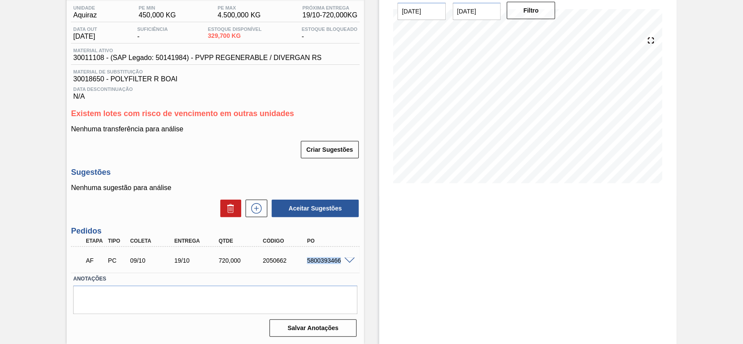
drag, startPoint x: 305, startPoint y: 262, endPoint x: 340, endPoint y: 265, distance: 35.4
click at [340, 265] on div "AF PC 09/10 19/10 720,000 2050662 5800393466" at bounding box center [212, 259] width 265 height 17
copy div "5800393466"
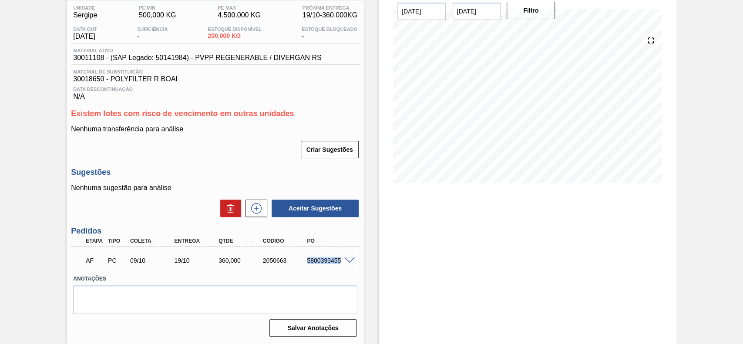
drag, startPoint x: 304, startPoint y: 259, endPoint x: 340, endPoint y: 263, distance: 36.3
click at [340, 263] on div "5800393455" at bounding box center [329, 260] width 49 height 7
copy div "5800393455"
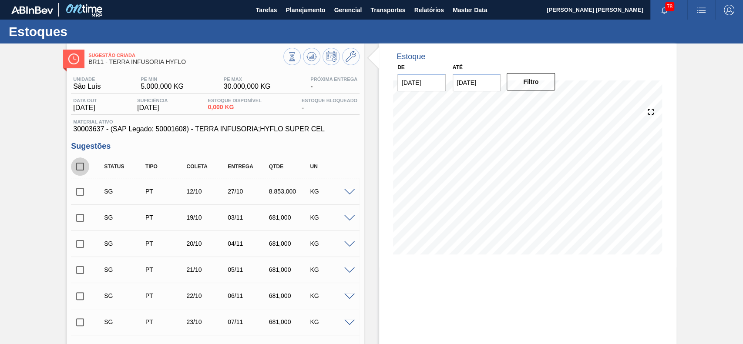
click at [83, 169] on input "checkbox" at bounding box center [80, 167] width 18 height 18
checkbox input "true"
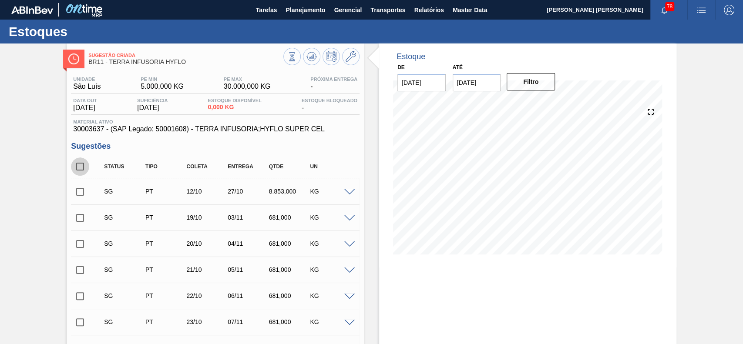
checkbox input "true"
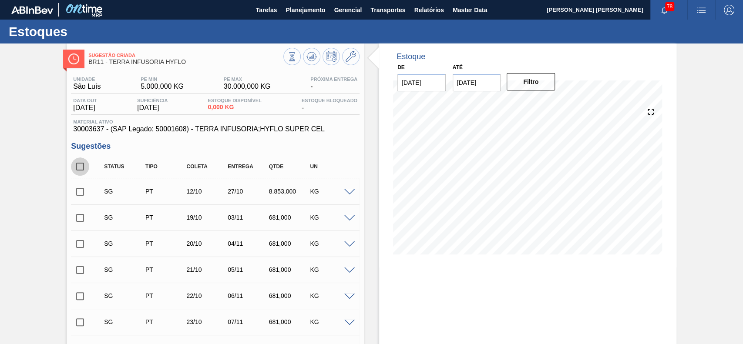
checkbox input "true"
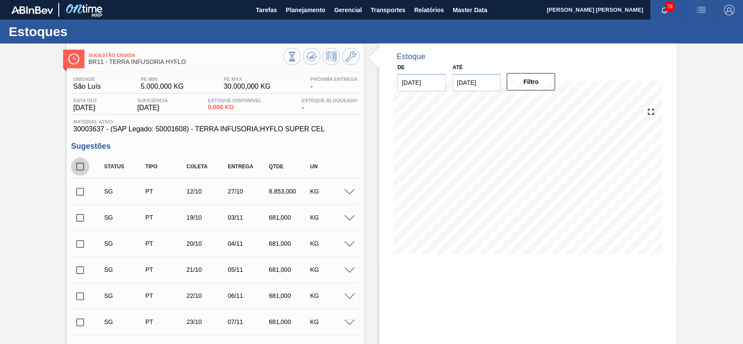
checkbox input "true"
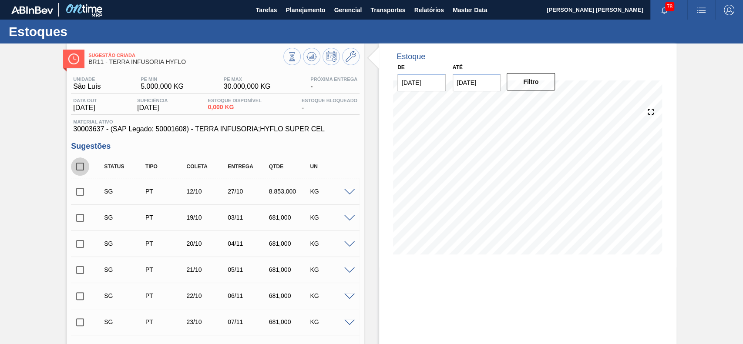
checkbox input "true"
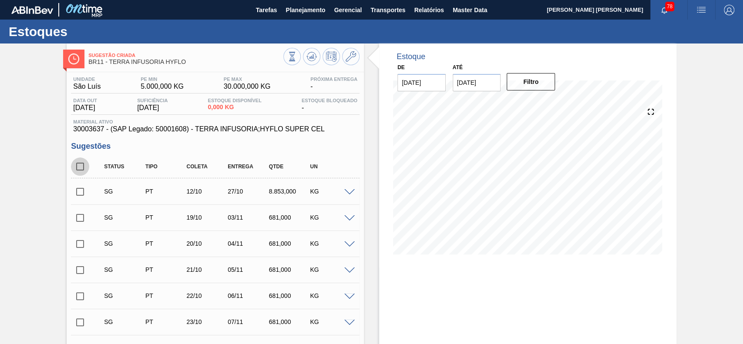
checkbox input "true"
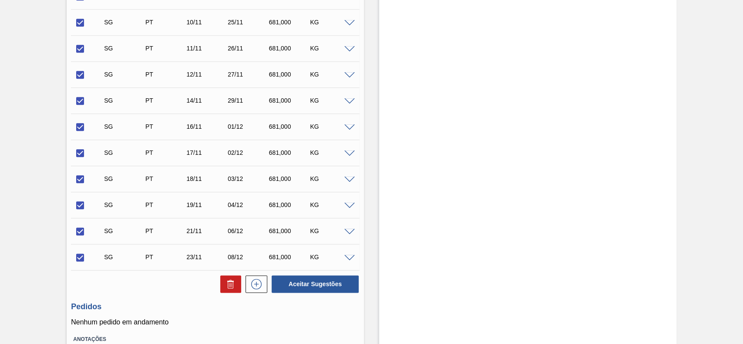
scroll to position [675, 0]
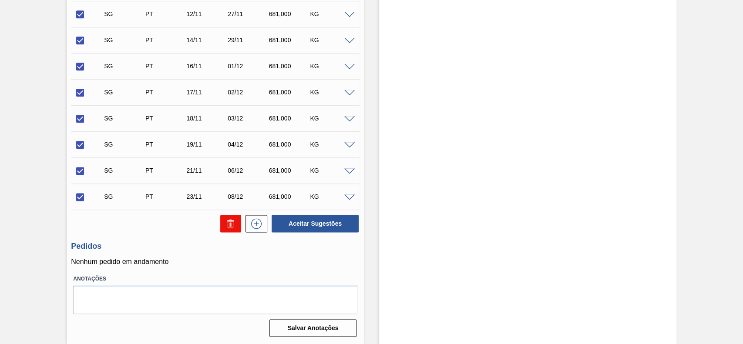
click at [234, 220] on icon at bounding box center [230, 223] width 10 height 10
checkbox input "false"
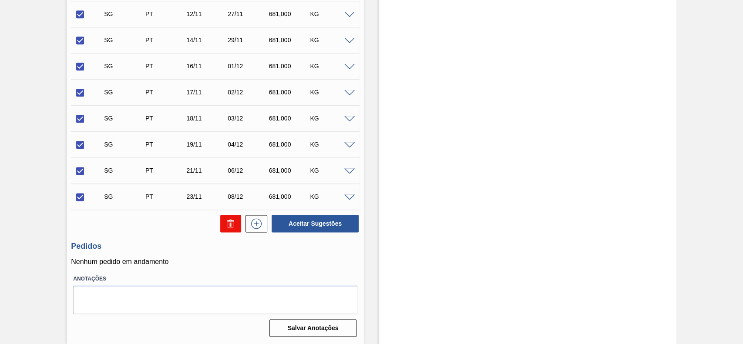
checkbox input "false"
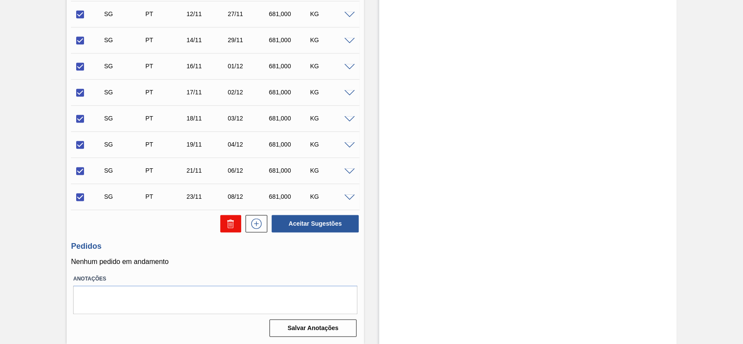
checkbox input "false"
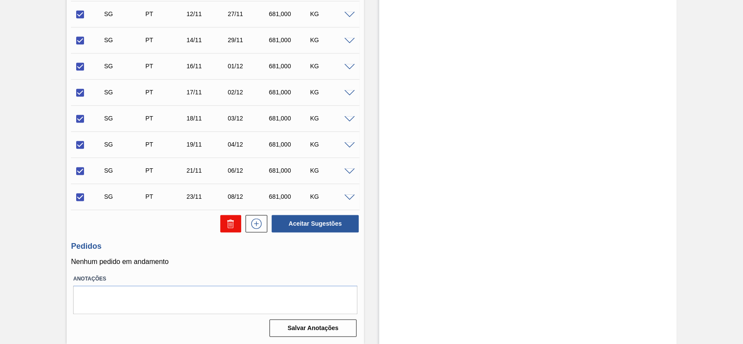
checkbox input "false"
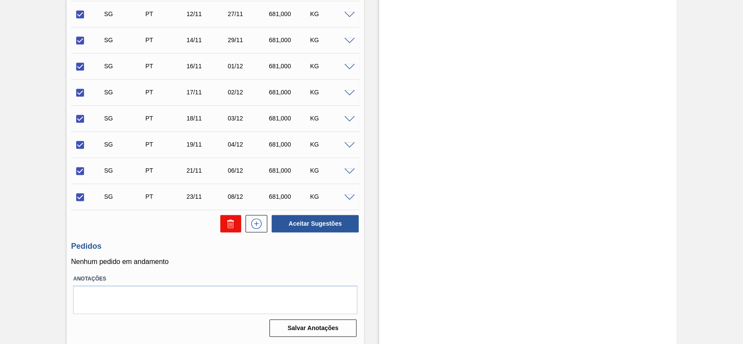
checkbox input "false"
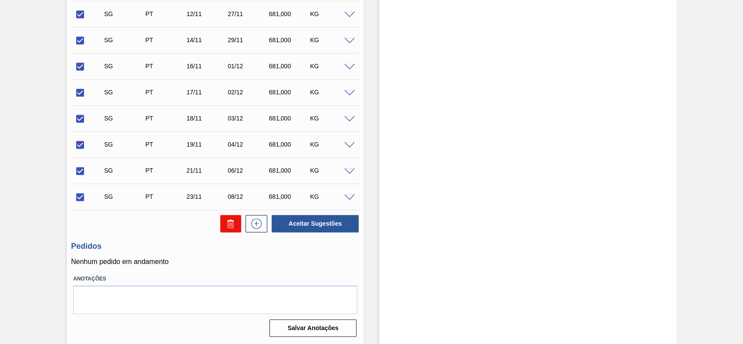
checkbox input "false"
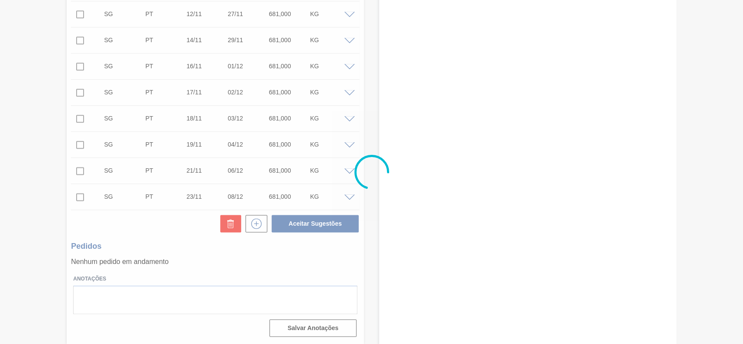
scroll to position [30, 0]
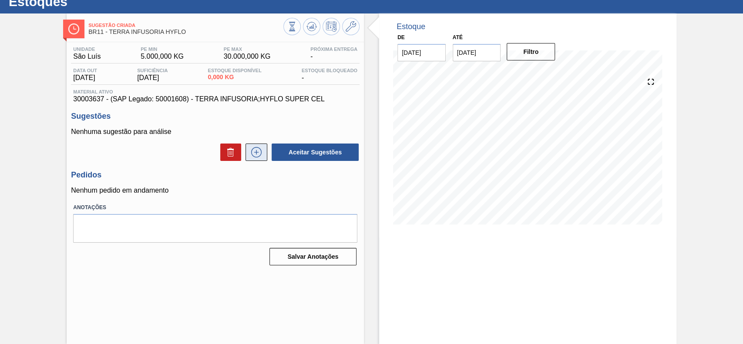
click at [255, 158] on icon at bounding box center [256, 152] width 10 height 10
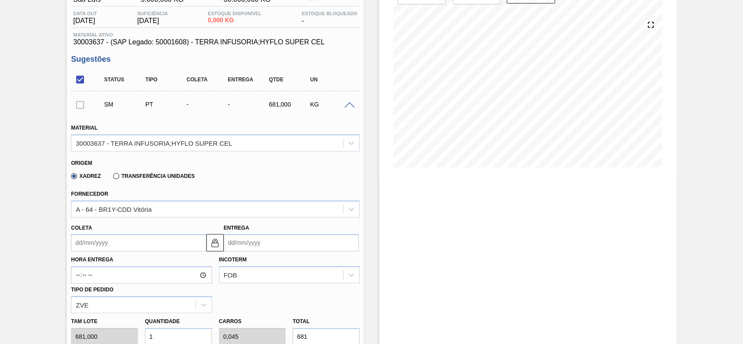
scroll to position [87, 0]
click at [131, 173] on label "Transferência Unidades" at bounding box center [153, 176] width 81 height 6
click at [112, 178] on input "Transferência Unidades" at bounding box center [112, 178] width 0 height 0
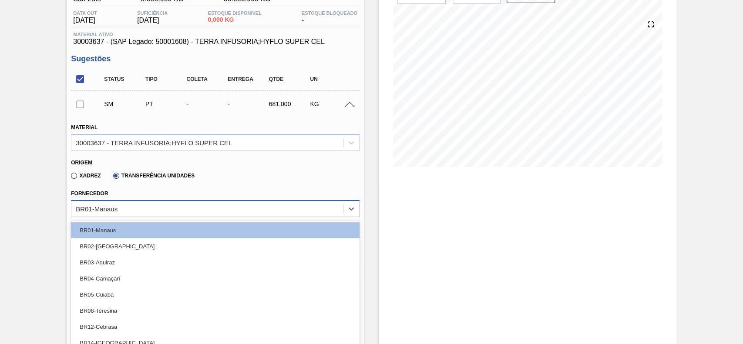
scroll to position [98, 0]
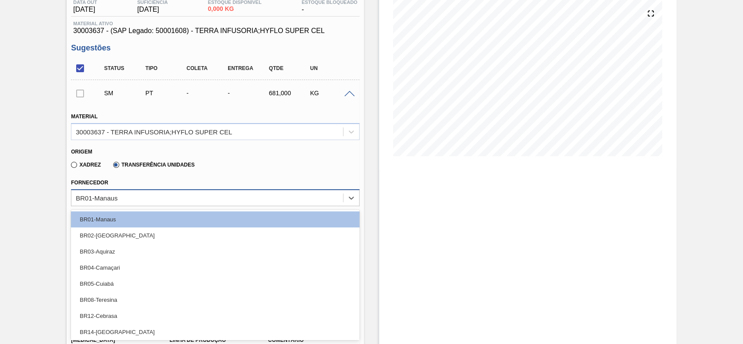
click at [111, 207] on div "Material 30003637 - TERRA INFUSORIA;HYFLO SUPER CEL Origem Xadrez Transferência…" at bounding box center [215, 305] width 289 height 402
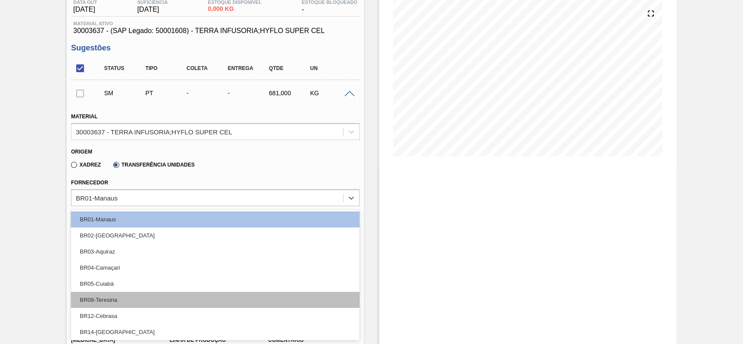
click at [111, 300] on div "BR08-Teresina" at bounding box center [215, 300] width 289 height 16
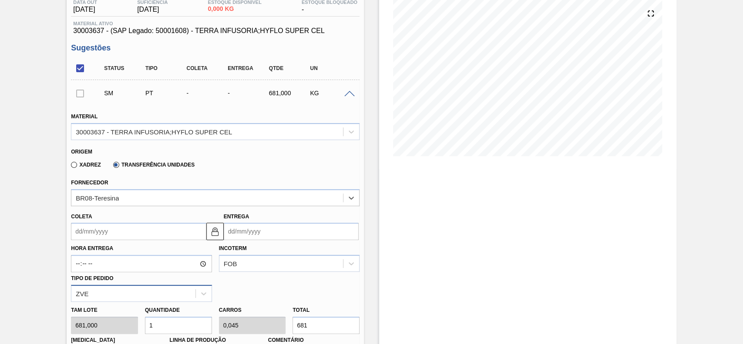
scroll to position [205, 0]
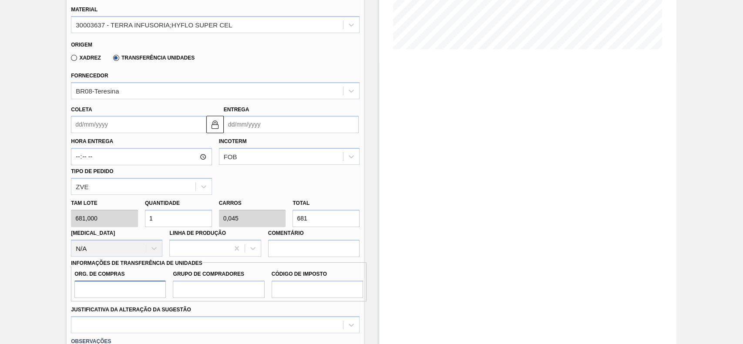
click at [124, 292] on input "Org. de Compras" at bounding box center [119, 289] width 91 height 17
click at [179, 218] on input "1" at bounding box center [178, 218] width 67 height 17
type input "0"
type input "2"
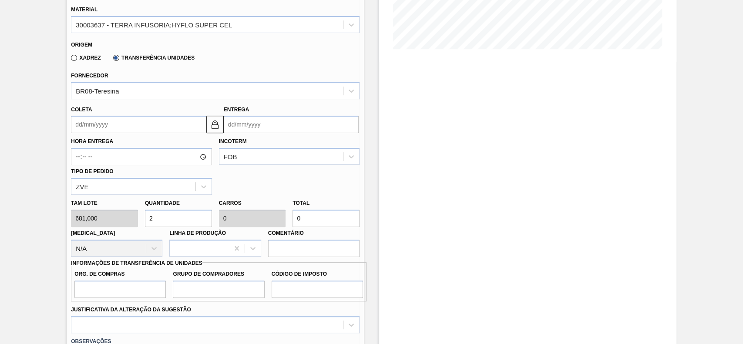
type input "0,091"
type input "1.362"
type input "2"
click at [132, 288] on input "Org. de Compras" at bounding box center [119, 289] width 91 height 17
type input "BR00"
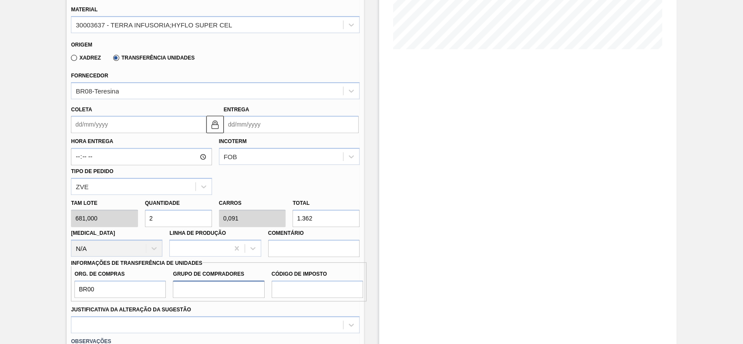
click at [202, 292] on input "Grupo de Compradores" at bounding box center [218, 289] width 91 height 17
type input "A01"
click at [310, 281] on input "Código de Imposto" at bounding box center [317, 289] width 91 height 17
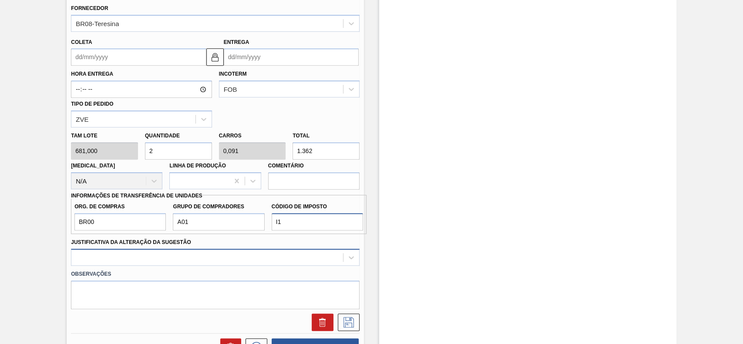
type input "I1"
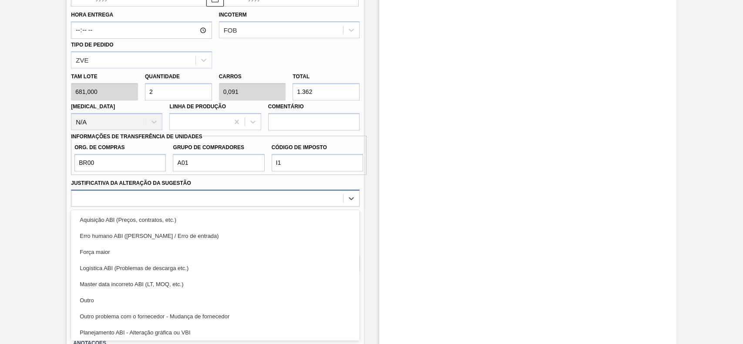
click at [216, 207] on div "option Força maior focused, 3 of 18. 18 results available. Use Up and Down to c…" at bounding box center [215, 198] width 289 height 17
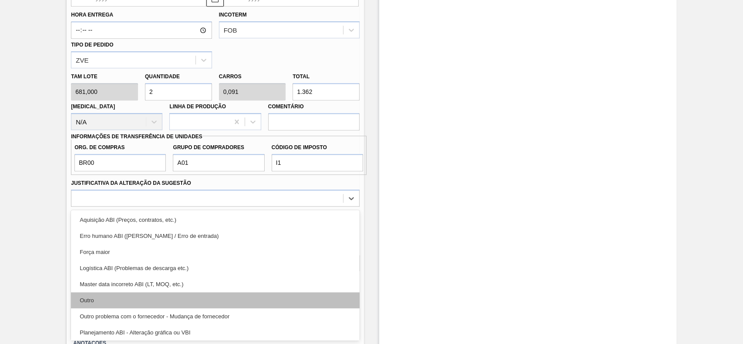
click at [122, 299] on div "Outro" at bounding box center [215, 300] width 289 height 16
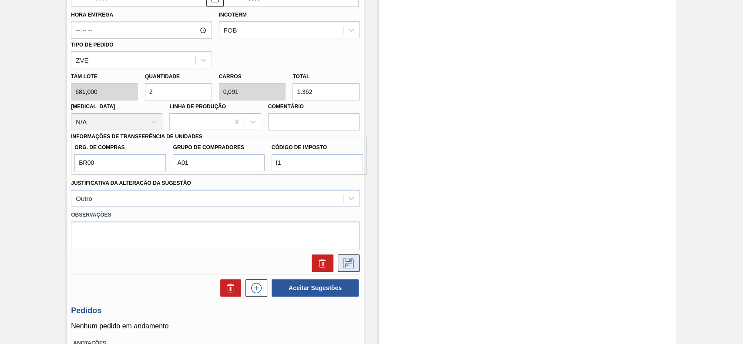
click at [346, 262] on icon at bounding box center [349, 263] width 14 height 10
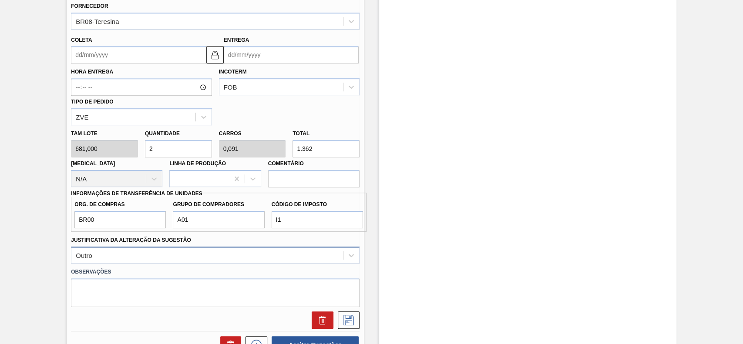
scroll to position [261, 0]
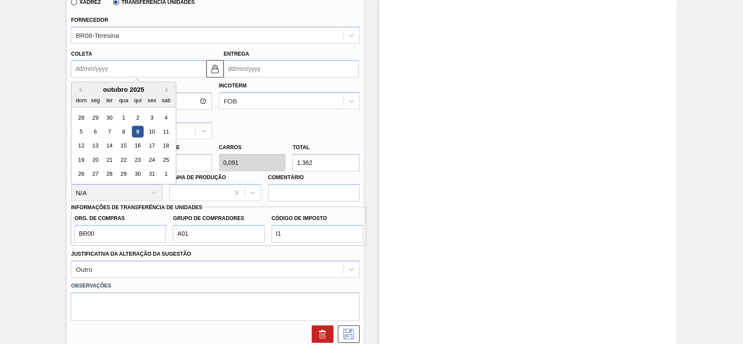
click at [134, 71] on input "Coleta" at bounding box center [138, 68] width 135 height 17
click at [152, 132] on div "10" at bounding box center [152, 132] width 12 height 12
type input "[DATE]"
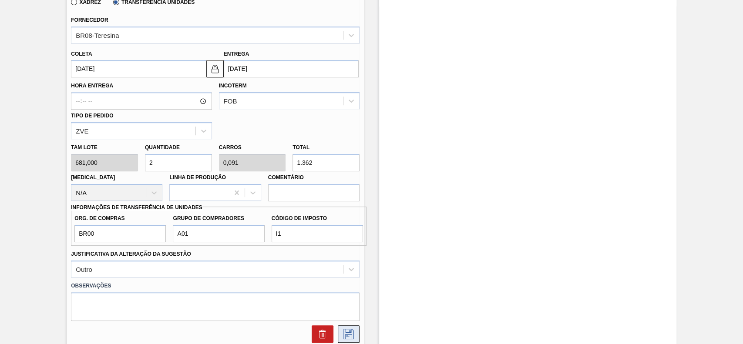
click at [350, 330] on icon at bounding box center [349, 334] width 14 height 10
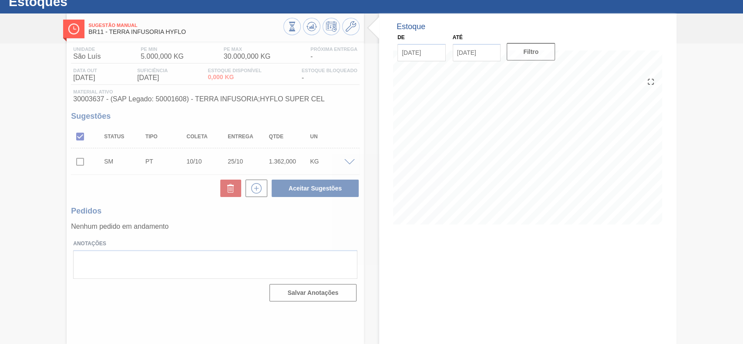
scroll to position [30, 0]
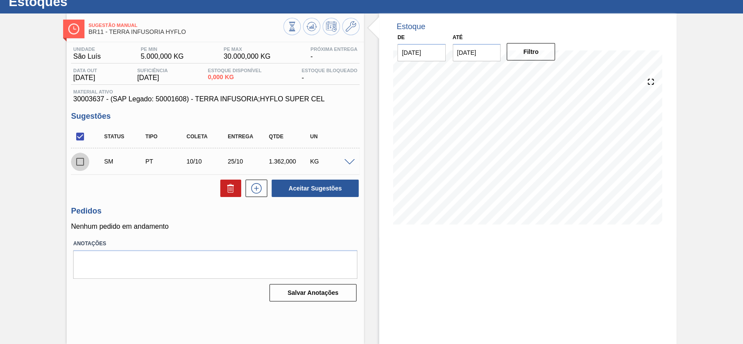
click at [77, 163] on input "checkbox" at bounding box center [80, 162] width 18 height 18
checkbox input "true"
click at [336, 193] on button "Aceitar Sugestões" at bounding box center [315, 188] width 87 height 17
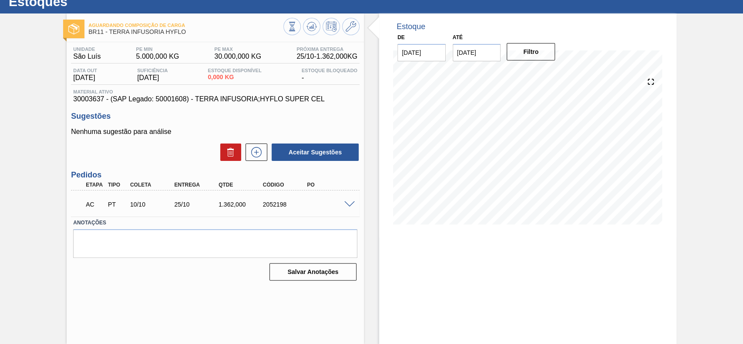
click at [349, 204] on span at bounding box center [349, 205] width 10 height 7
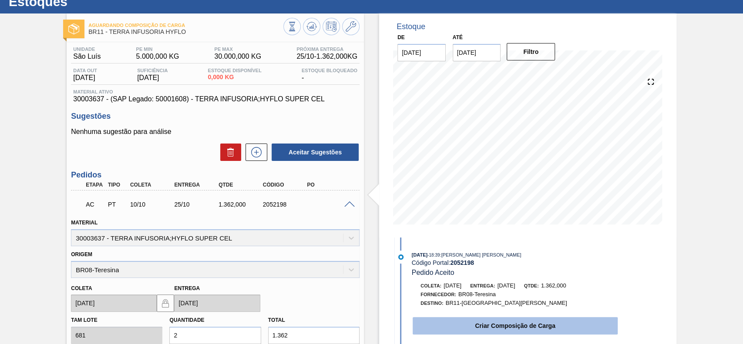
click at [454, 323] on button "Criar Composição de Carga" at bounding box center [515, 325] width 205 height 17
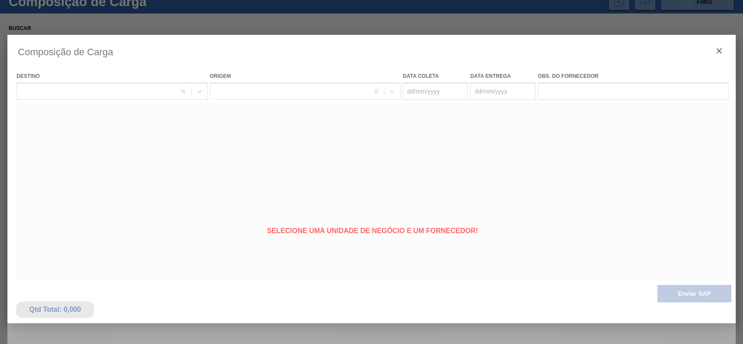
type coleta "[DATE]"
type Entrega "[DATE]"
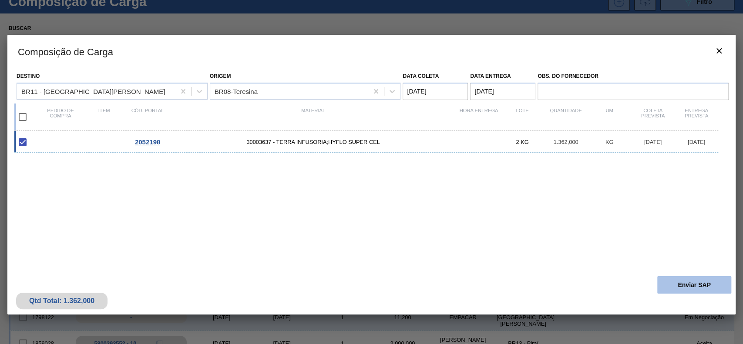
click at [679, 288] on button "Enviar SAP" at bounding box center [694, 284] width 74 height 17
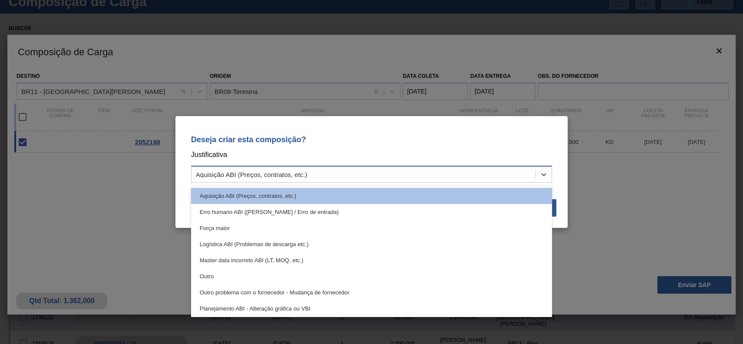
click at [299, 172] on div "Aquisição ABI (Preços, contratos, etc.)" at bounding box center [251, 174] width 111 height 7
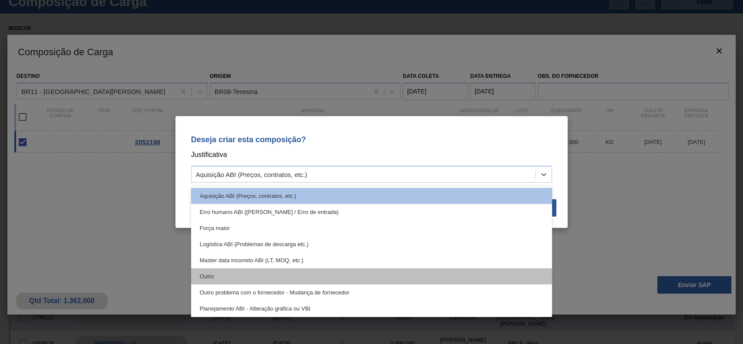
click at [256, 271] on div "Outro" at bounding box center [371, 277] width 361 height 16
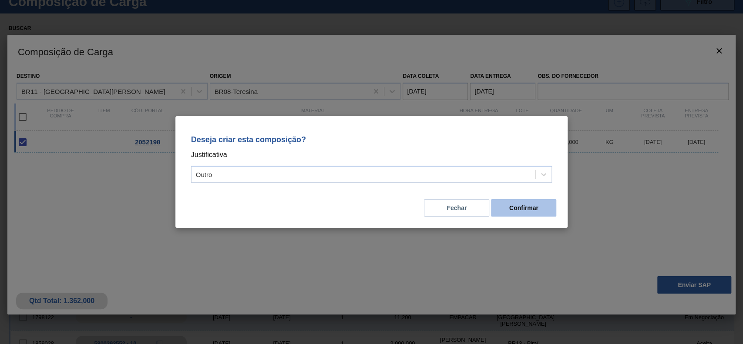
click at [506, 207] on button "Confirmar" at bounding box center [523, 207] width 65 height 17
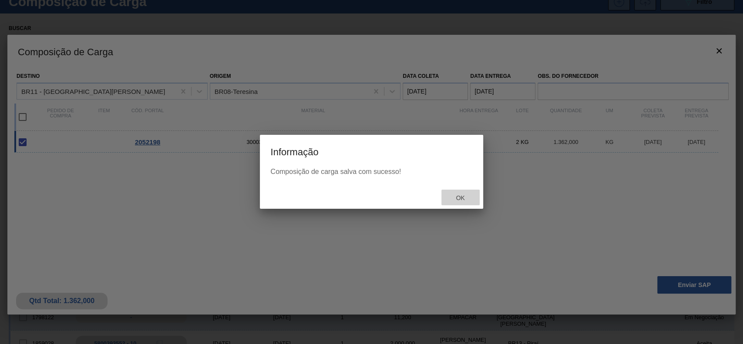
click at [469, 200] on span "Ok" at bounding box center [460, 198] width 23 height 7
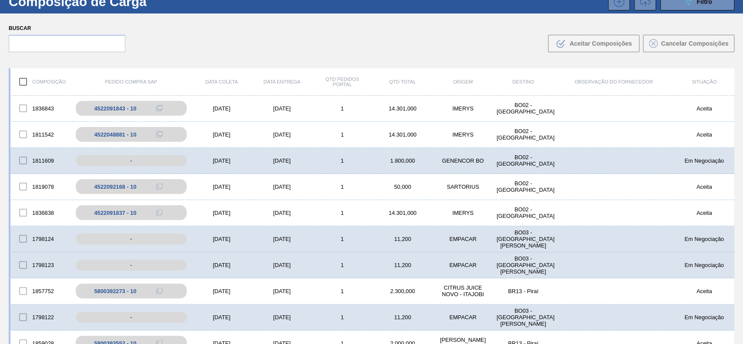
click at [469, 200] on div "1836838 4522091837 - 10 [DATE] [DATE] 1 14.301,000 IMERYS BO02 - La Paz Aceita" at bounding box center [372, 213] width 726 height 26
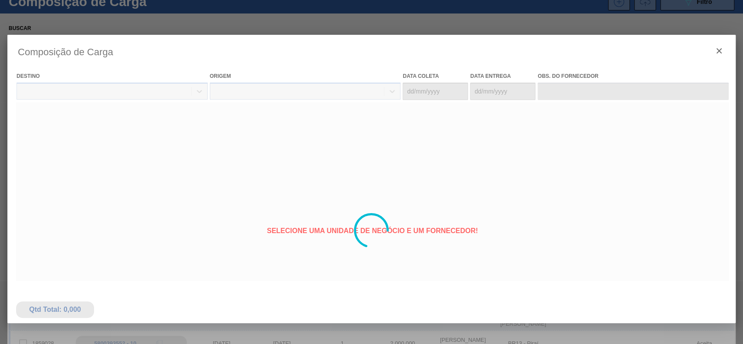
type coleta "[DATE]"
type Entrega "[DATE]"
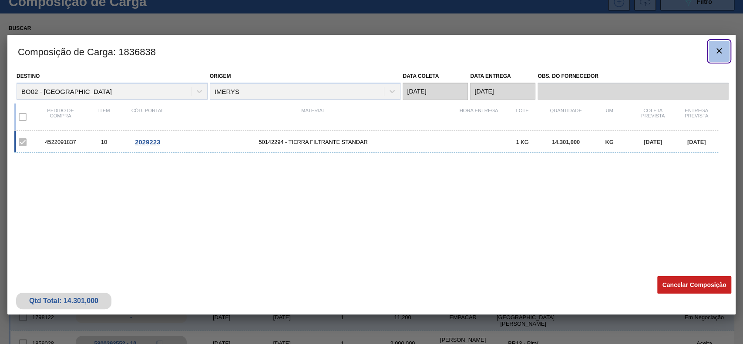
click at [721, 49] on icon "botão de ícone" at bounding box center [719, 51] width 10 height 10
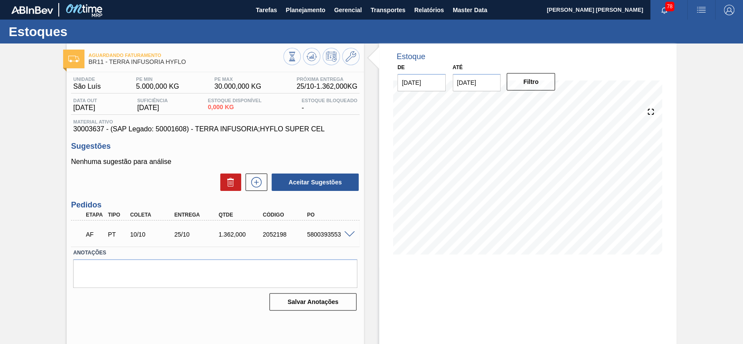
click at [348, 234] on span at bounding box center [349, 235] width 10 height 7
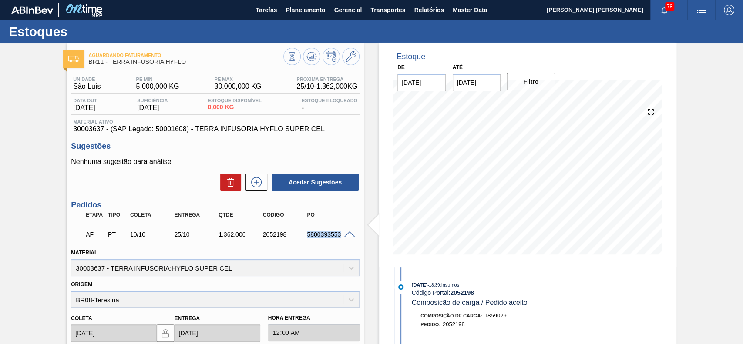
drag, startPoint x: 306, startPoint y: 235, endPoint x: 345, endPoint y: 240, distance: 38.6
click at [345, 240] on div "AF PT 10/10 25/10 1.362,000 2052198 5800393553" at bounding box center [215, 234] width 289 height 22
copy div "5800393553"
